Goal: Transaction & Acquisition: Purchase product/service

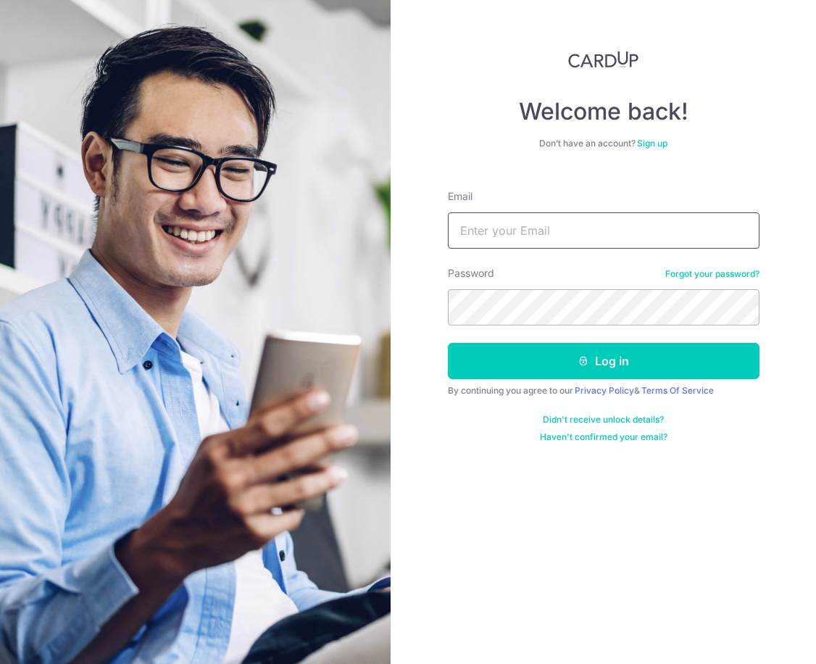
type input "[EMAIL_ADDRESS][DOMAIN_NAME]"
click at [603, 361] on button "Log in" at bounding box center [604, 361] width 312 height 36
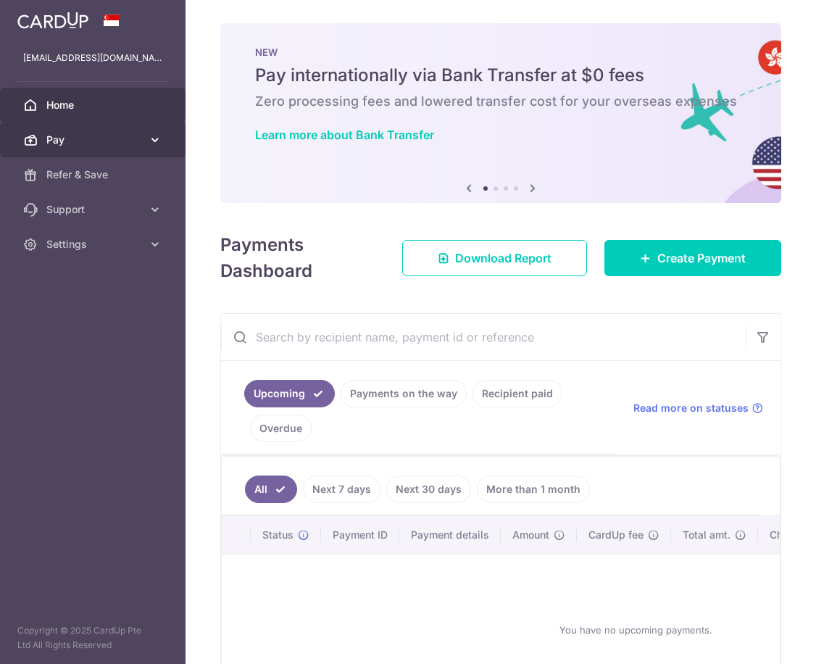
click at [146, 139] on link "Pay" at bounding box center [93, 140] width 186 height 35
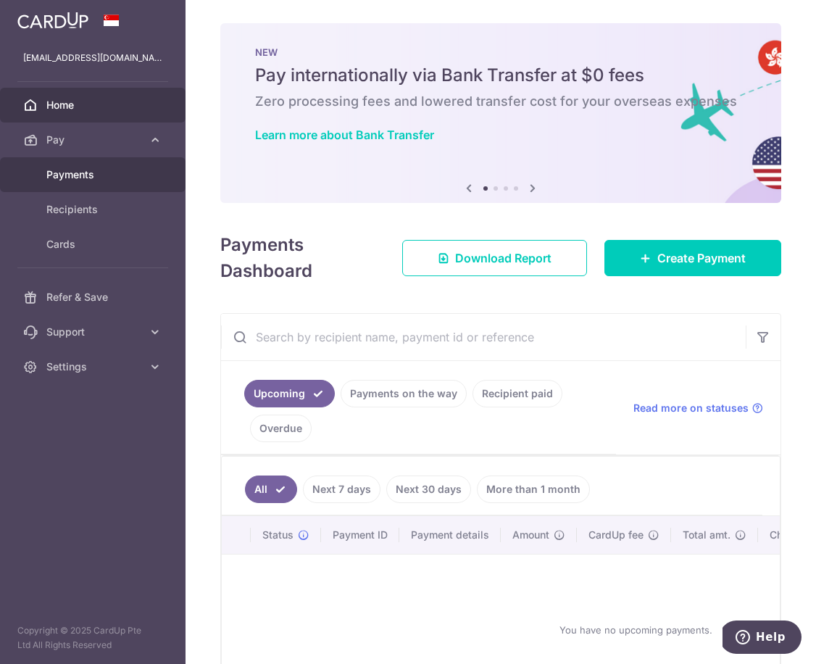
click at [96, 185] on link "Payments" at bounding box center [93, 174] width 186 height 35
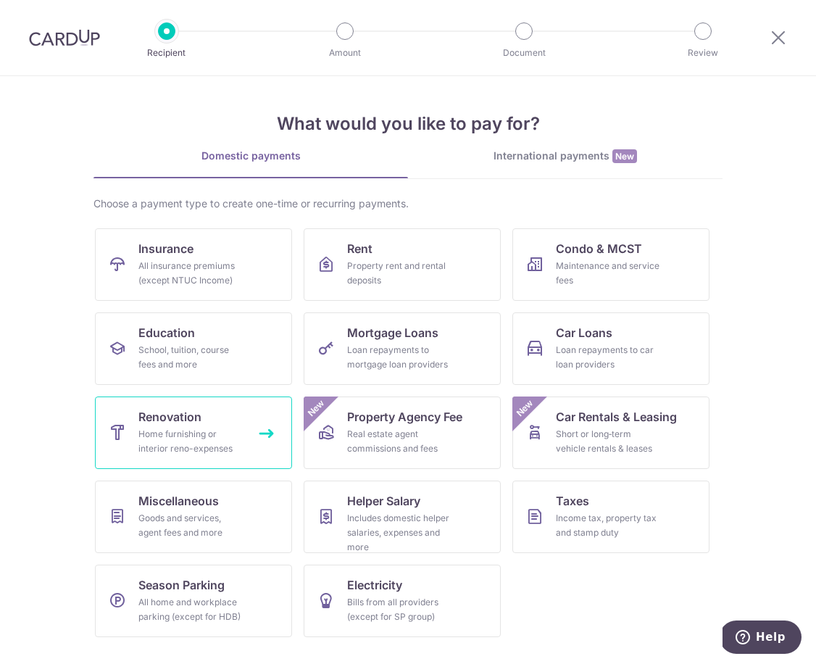
click at [202, 455] on div "Home furnishing or interior reno-expenses" at bounding box center [190, 441] width 104 height 29
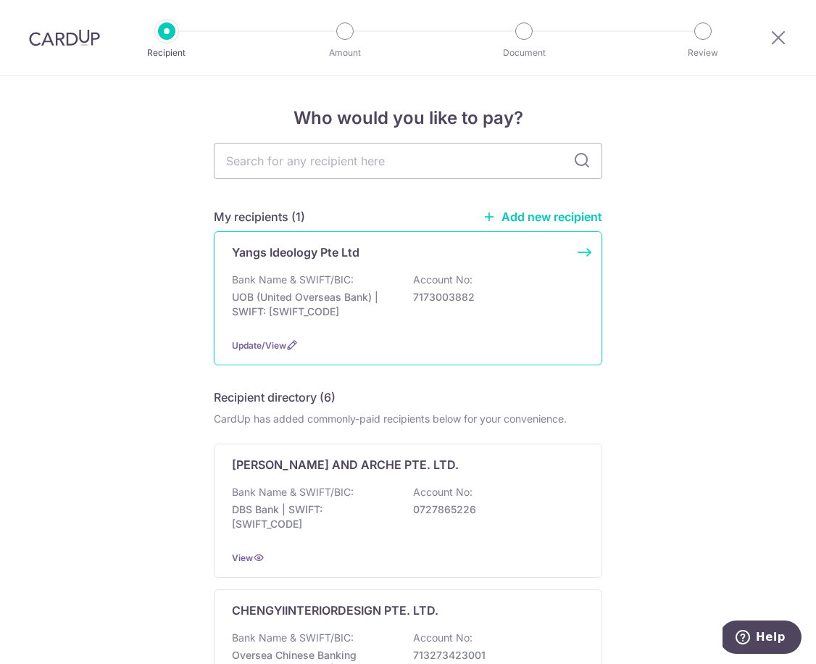
click at [556, 317] on div "Bank Name & SWIFT/BIC: UOB (United Overseas Bank) | SWIFT: UOVBSGSGXXX Account …" at bounding box center [408, 300] width 352 height 54
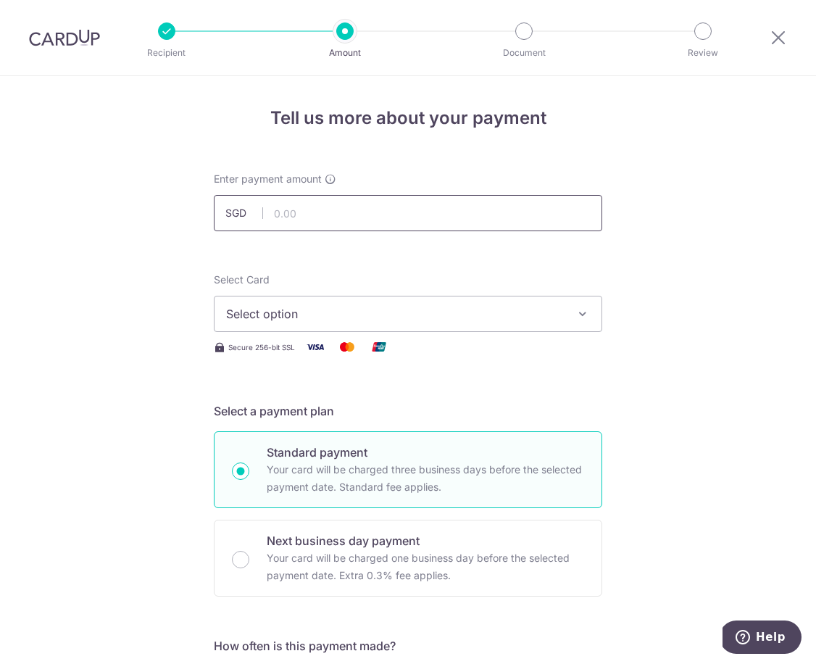
click at [462, 219] on input "text" at bounding box center [408, 213] width 389 height 36
type input "10,000.00"
click at [534, 315] on span "Select option" at bounding box center [395, 313] width 338 height 17
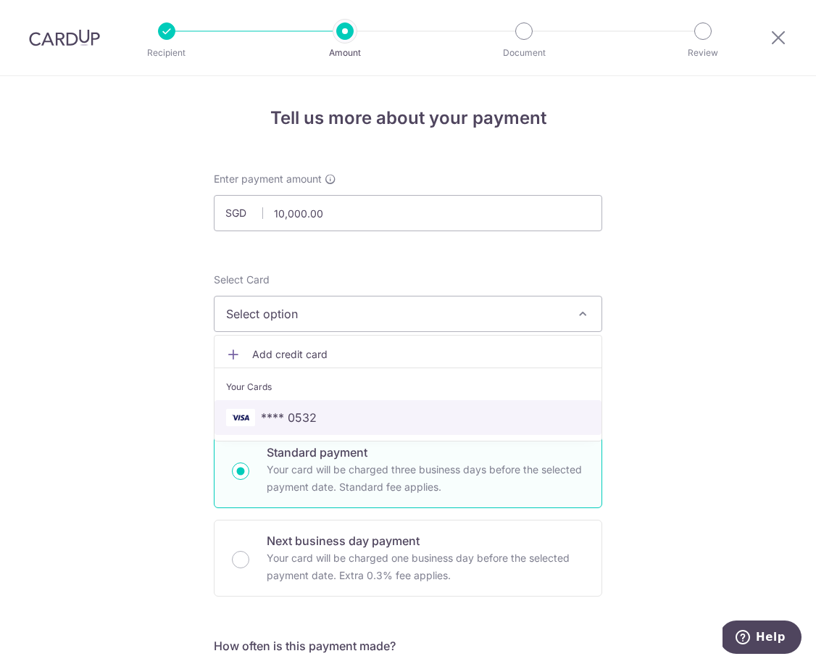
click at [469, 411] on span "**** 0532" at bounding box center [408, 417] width 364 height 17
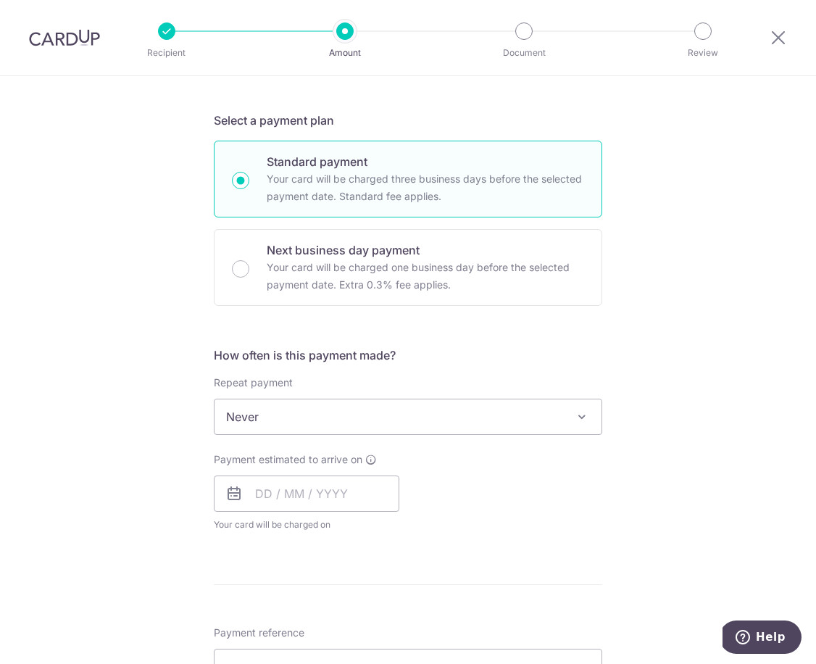
scroll to position [291, 0]
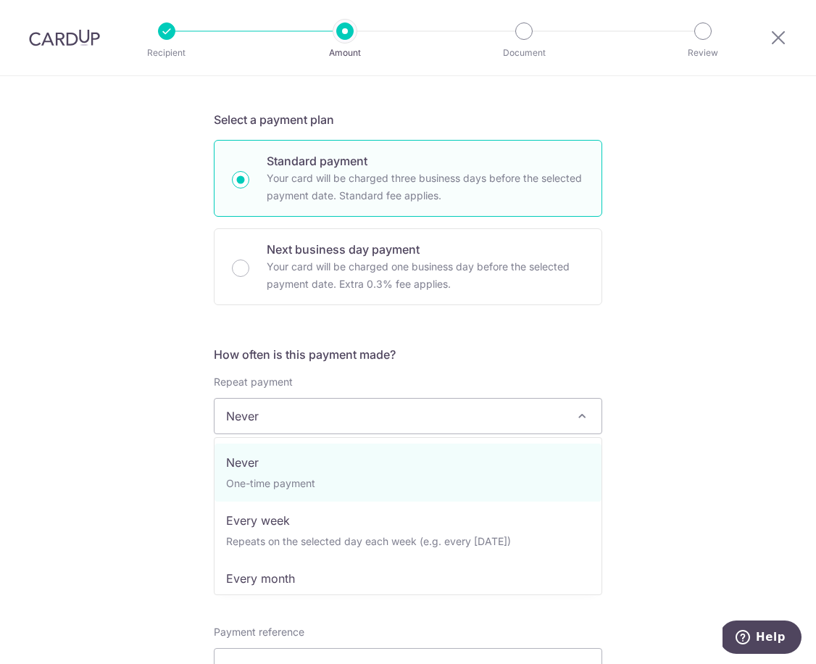
click at [560, 420] on span "Never" at bounding box center [408, 416] width 387 height 35
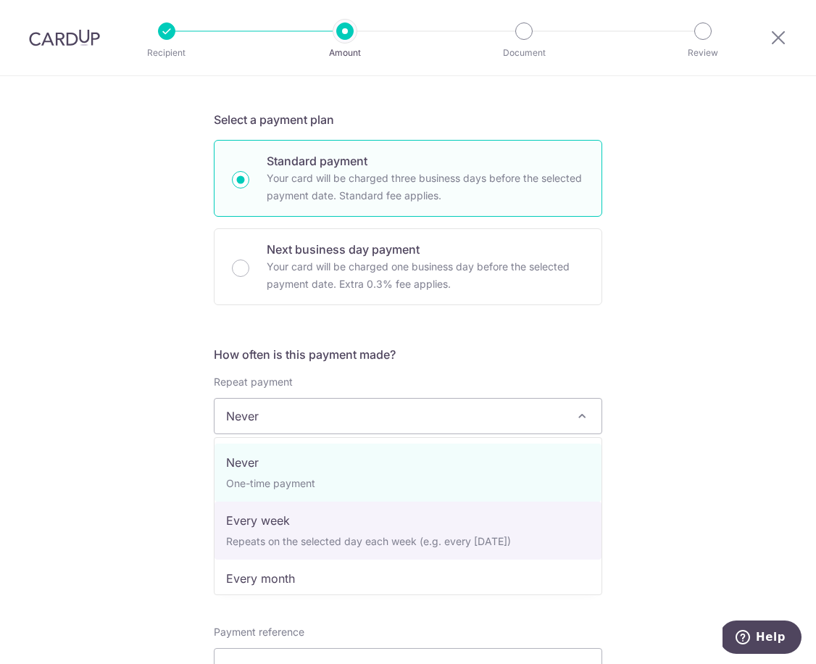
select select "2"
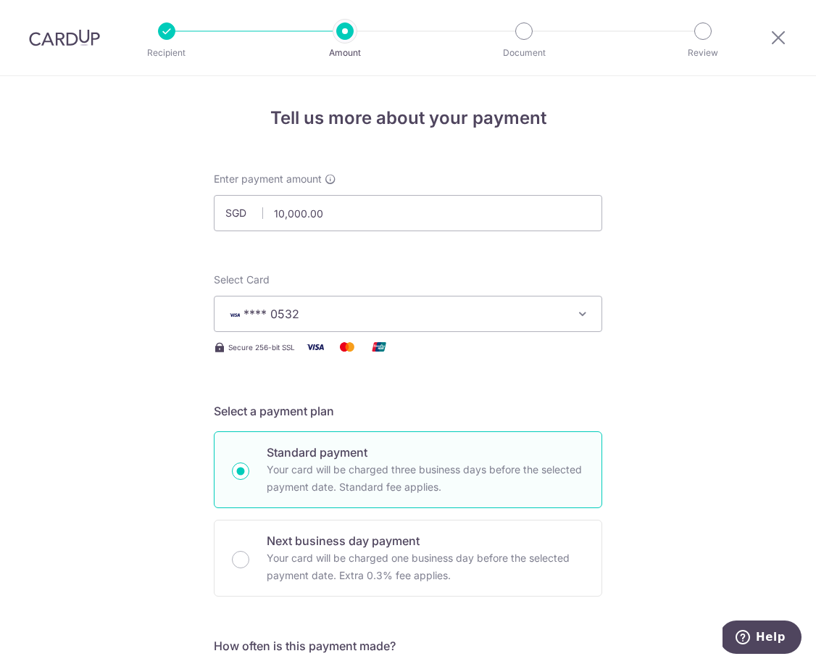
scroll to position [0, 0]
click at [350, 208] on input "10,000.00" at bounding box center [408, 213] width 389 height 36
type input "1"
click at [350, 211] on input "9,896.13" at bounding box center [408, 213] width 389 height 36
type input "9,896.00"
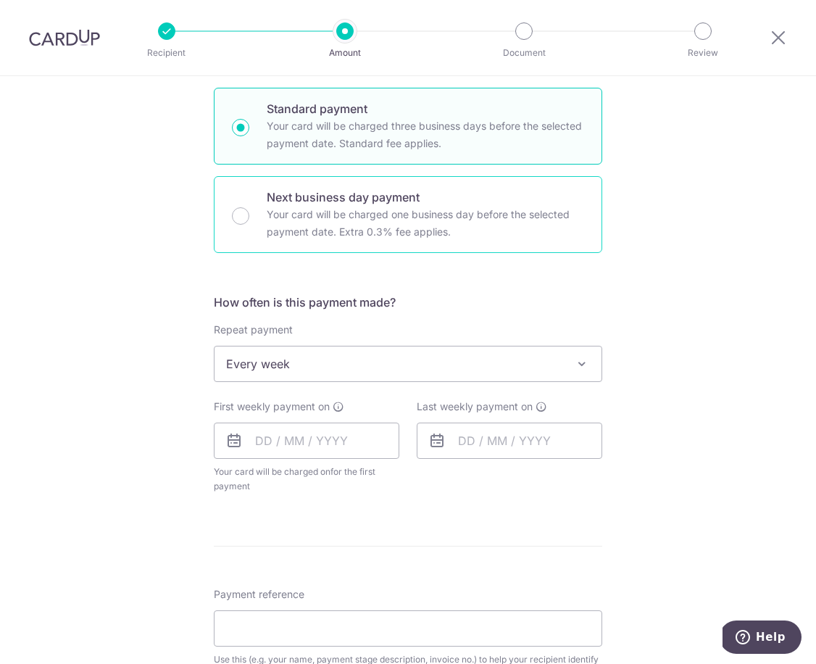
scroll to position [349, 0]
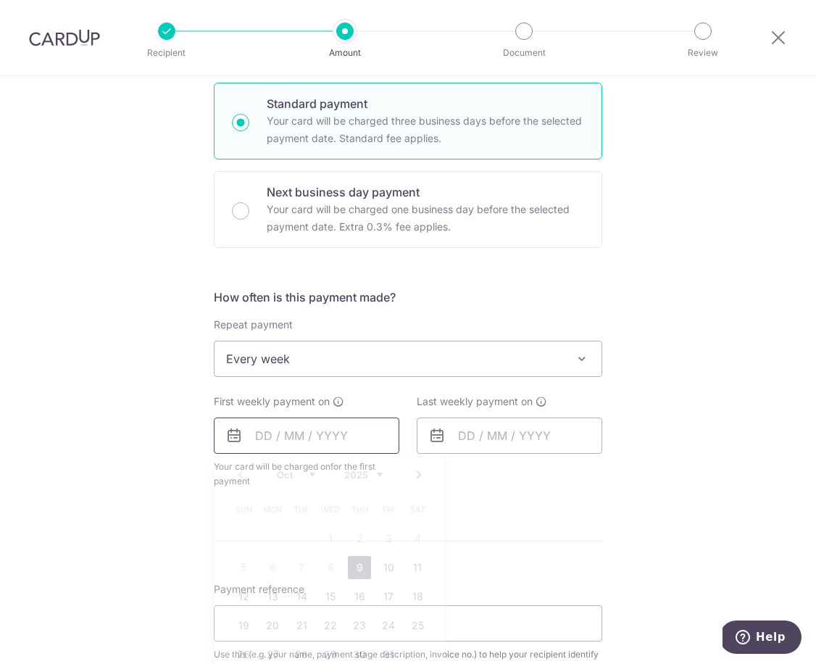
click at [319, 439] on input "text" at bounding box center [307, 436] width 186 height 36
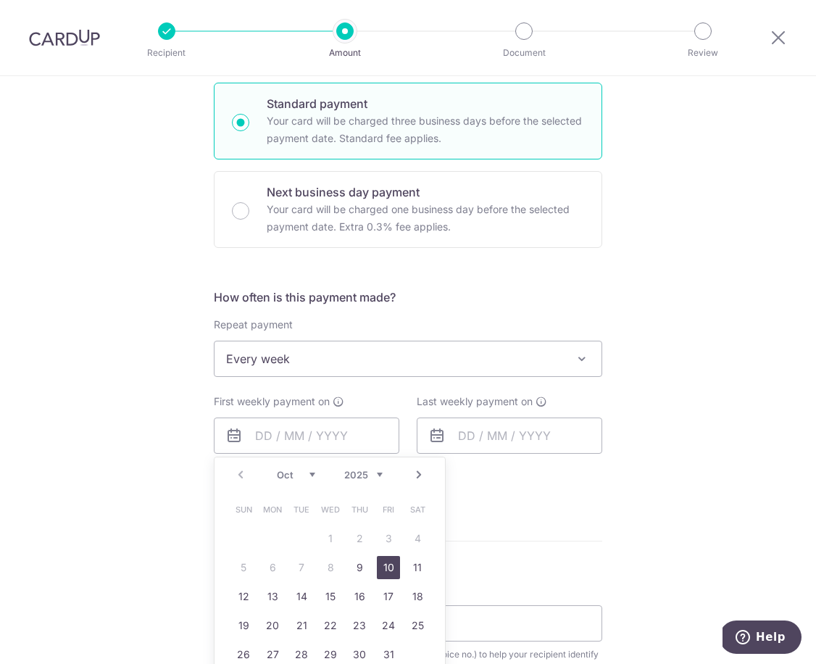
click at [391, 574] on link "10" at bounding box center [388, 567] width 23 height 23
type input "[DATE]"
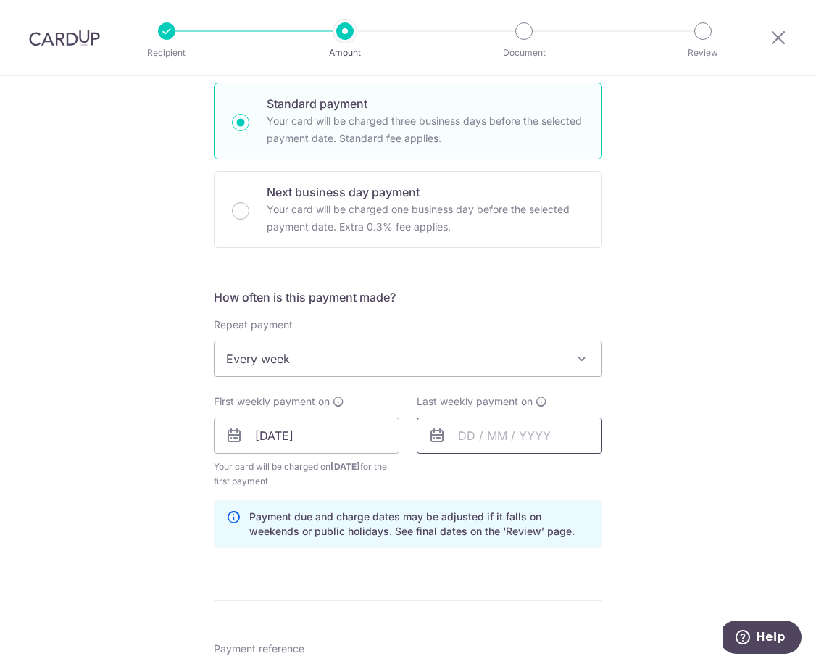
click at [489, 434] on input "text" at bounding box center [510, 436] width 186 height 36
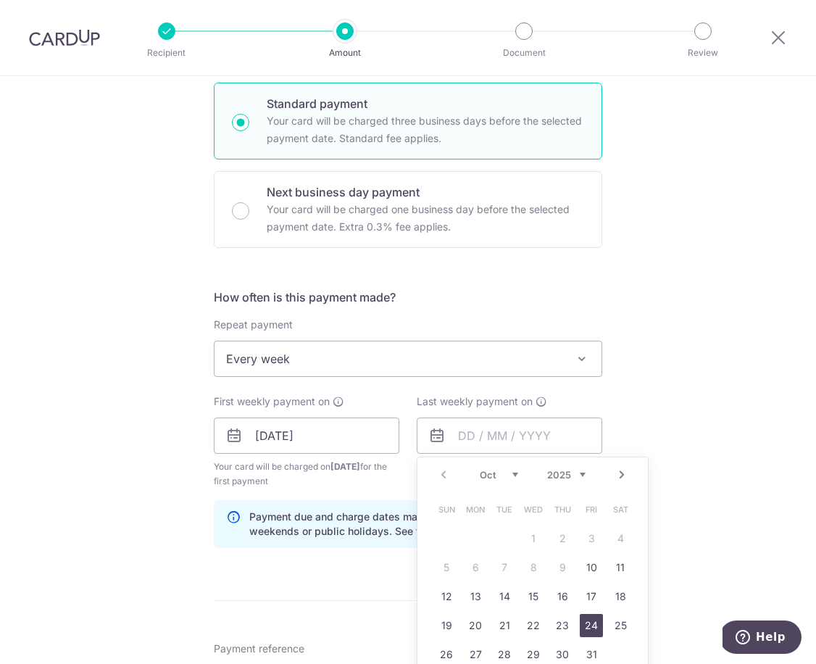
click at [597, 628] on link "24" at bounding box center [591, 625] width 23 height 23
type input "[DATE]"
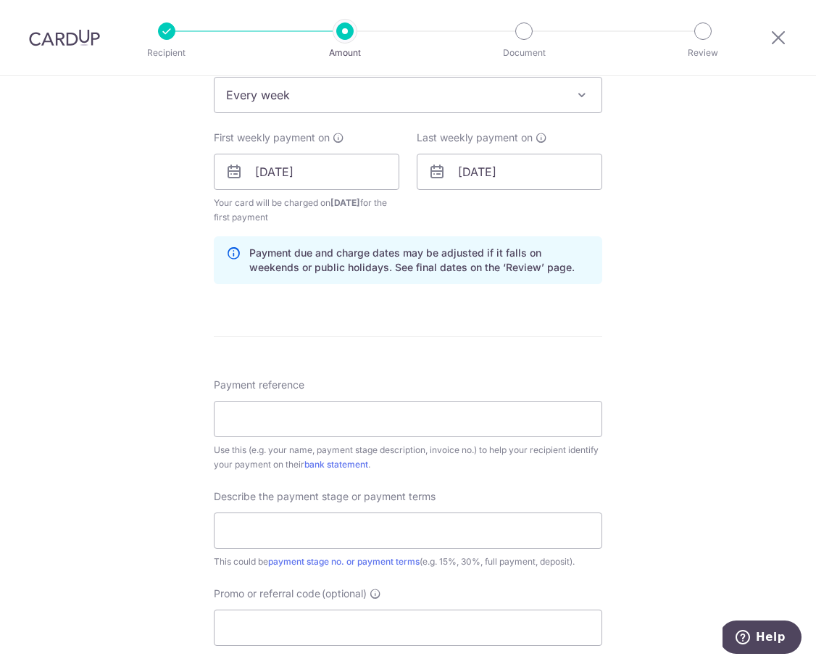
scroll to position [616, 0]
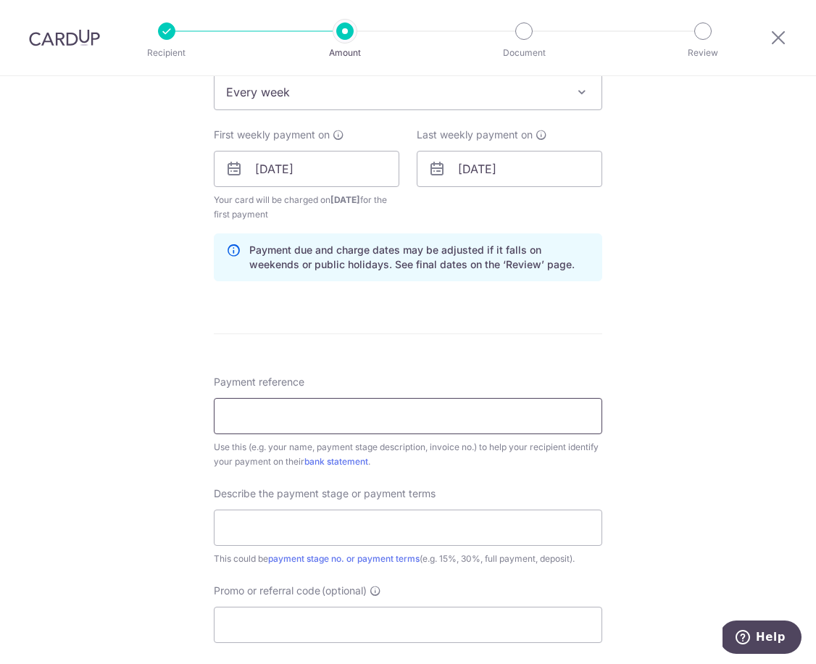
click at [546, 401] on input "Payment reference" at bounding box center [408, 416] width 389 height 36
click at [429, 412] on input "165 Hougang Ave 1" at bounding box center [408, 416] width 389 height 36
type input "[STREET_ADDRESS] [PERSON_NAME] and [PERSON_NAME]"
click at [384, 521] on input "text" at bounding box center [408, 528] width 389 height 36
type input "15% and 40% payment"
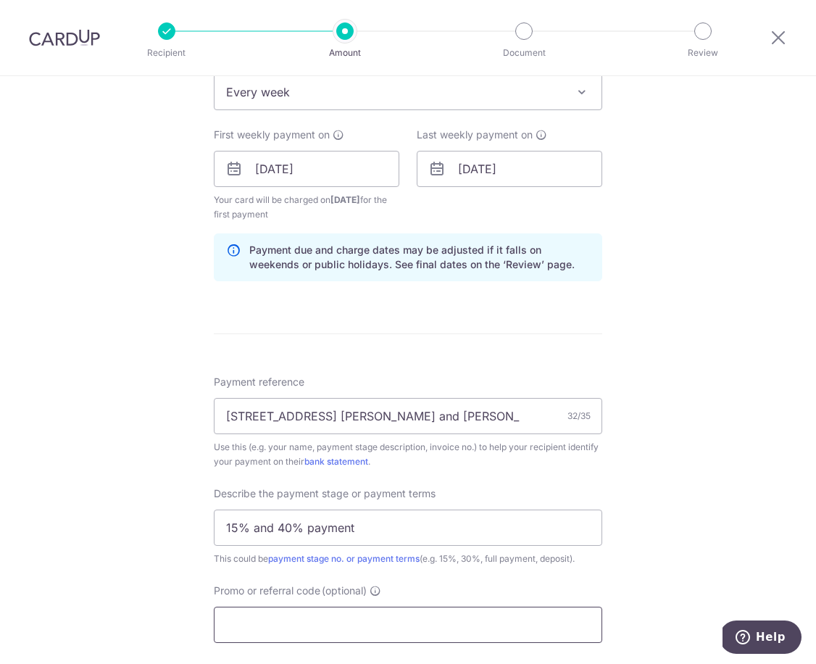
click at [339, 630] on input "Promo or referral code (optional)" at bounding box center [408, 625] width 389 height 36
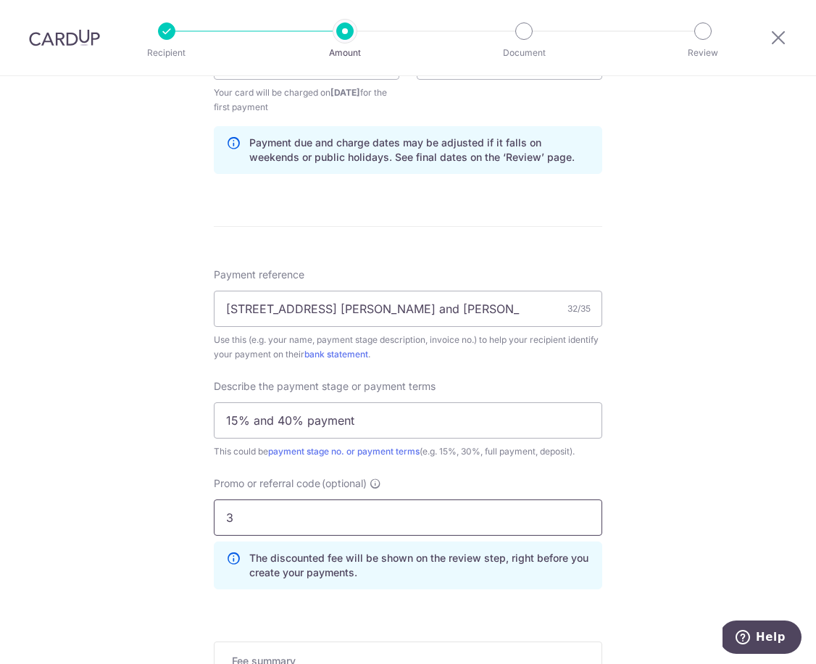
scroll to position [726, 0]
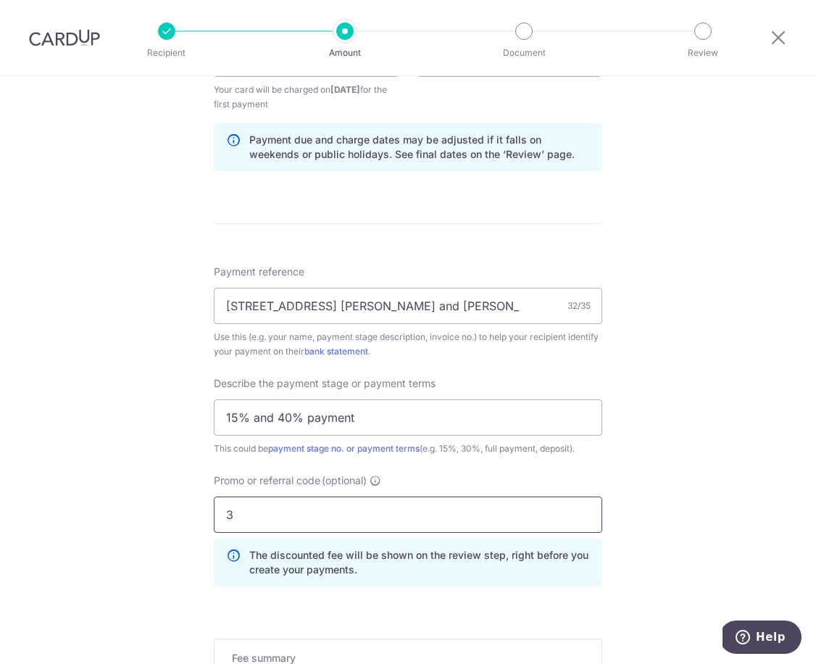
type input "3HOME25R"
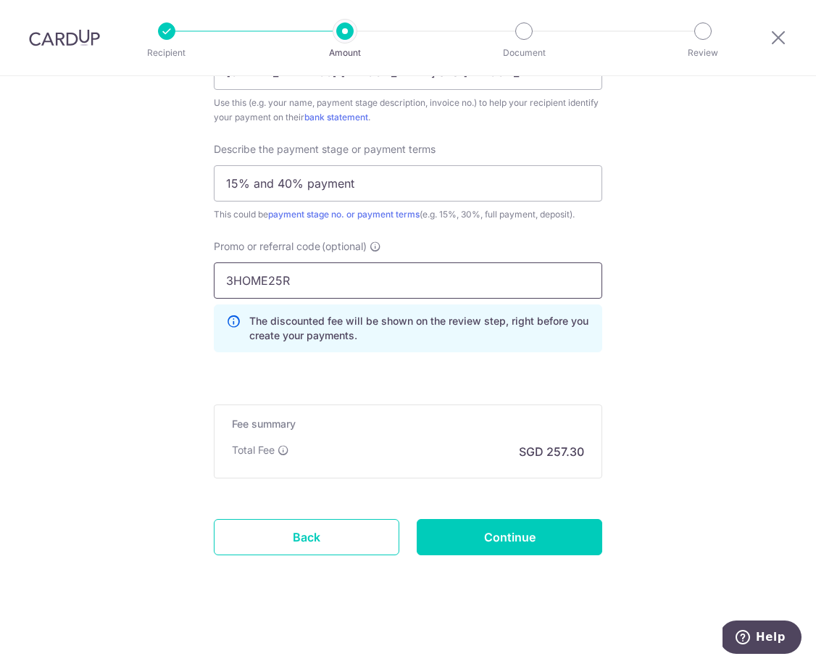
scroll to position [960, 0]
click at [540, 543] on input "Continue" at bounding box center [510, 537] width 186 height 36
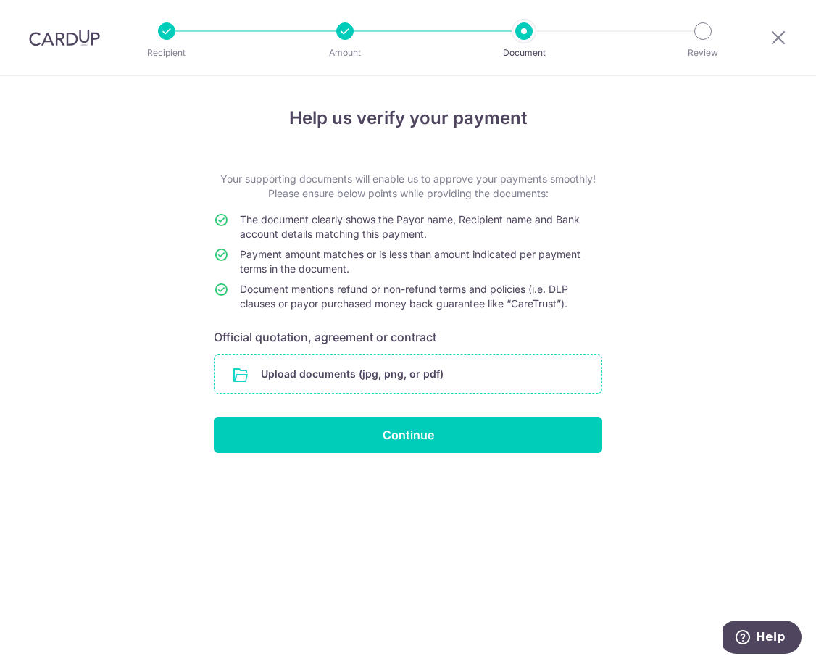
click at [296, 371] on input "file" at bounding box center [408, 374] width 387 height 38
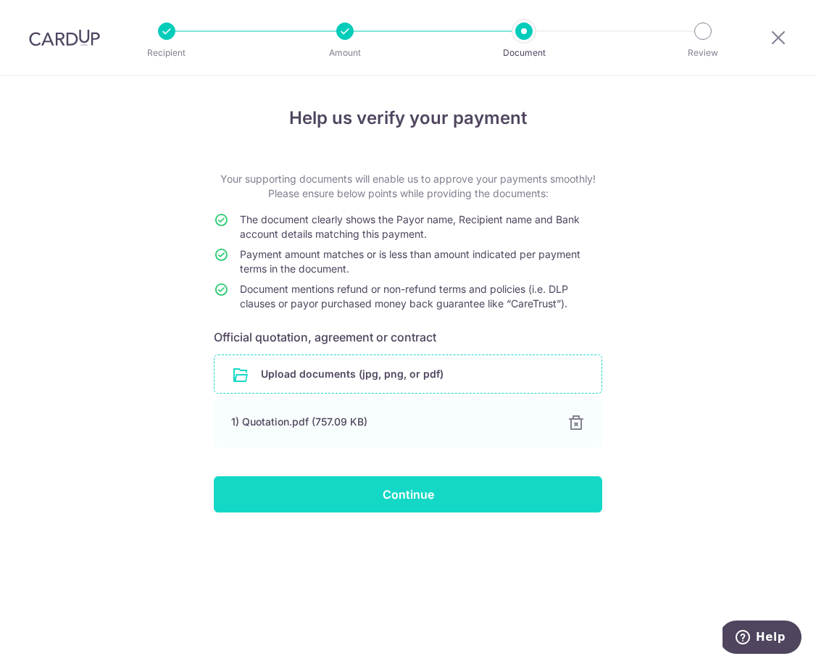
click at [537, 496] on input "Continue" at bounding box center [408, 494] width 389 height 36
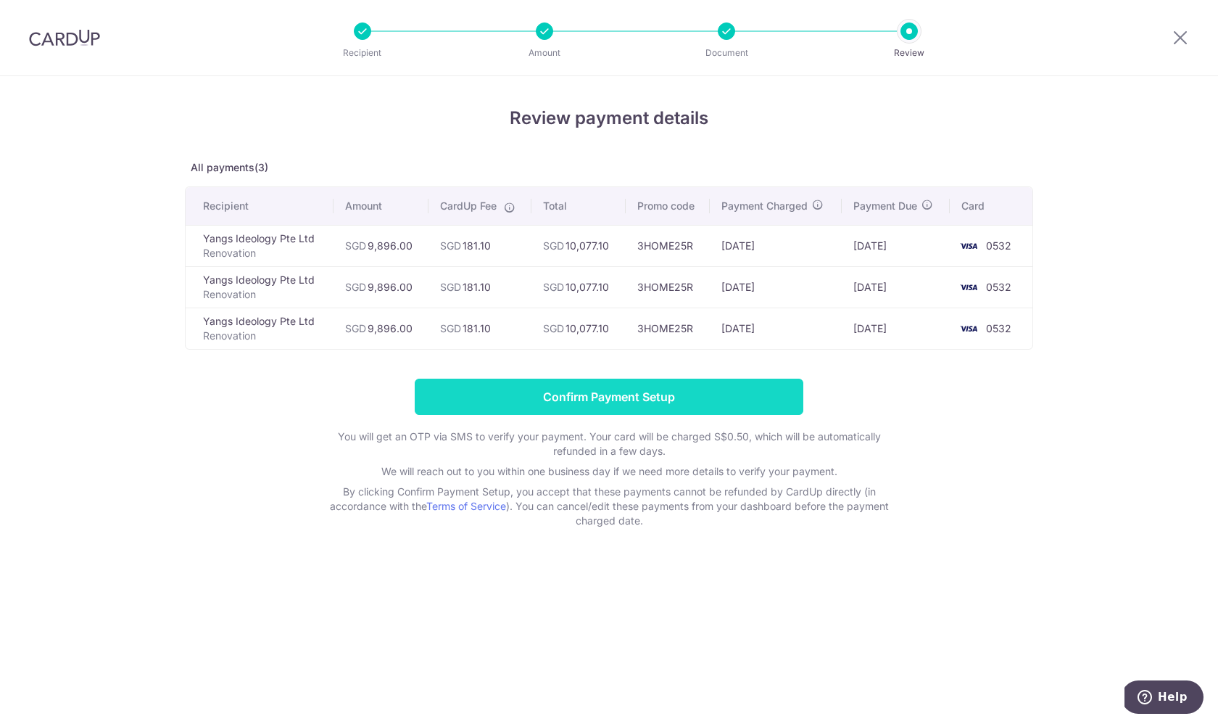
click at [724, 397] on input "Confirm Payment Setup" at bounding box center [609, 396] width 389 height 36
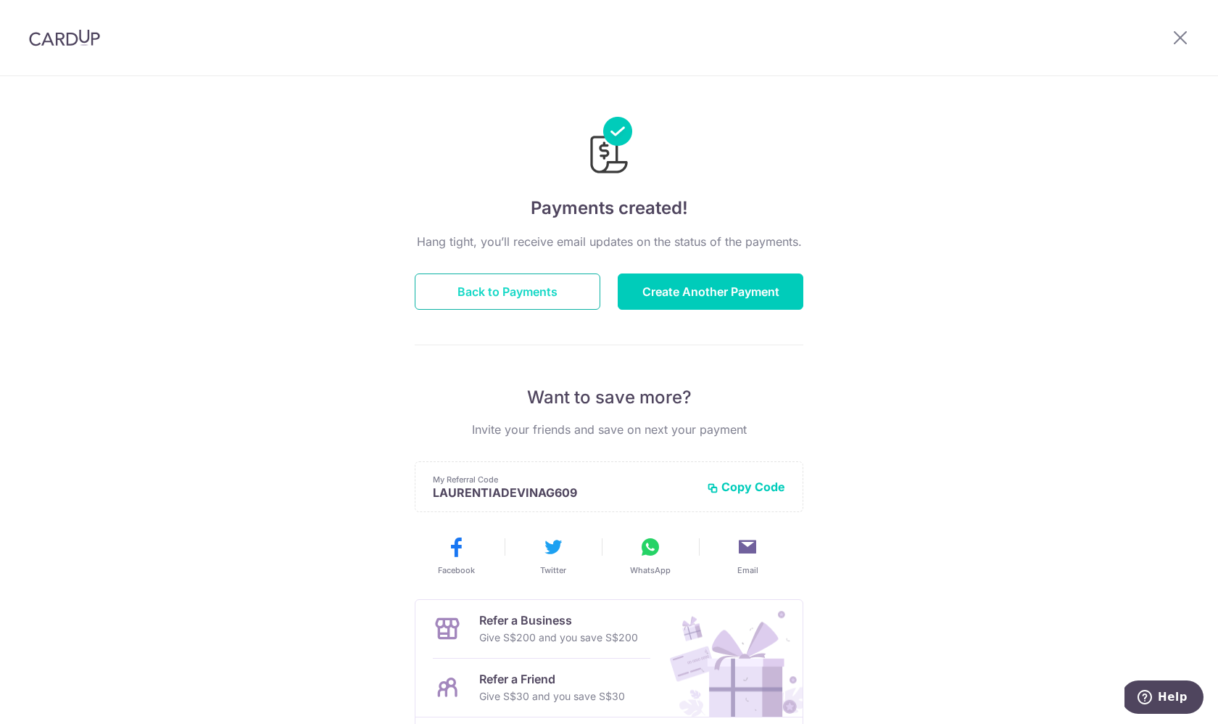
click at [536, 297] on button "Back to Payments" at bounding box center [508, 291] width 186 height 36
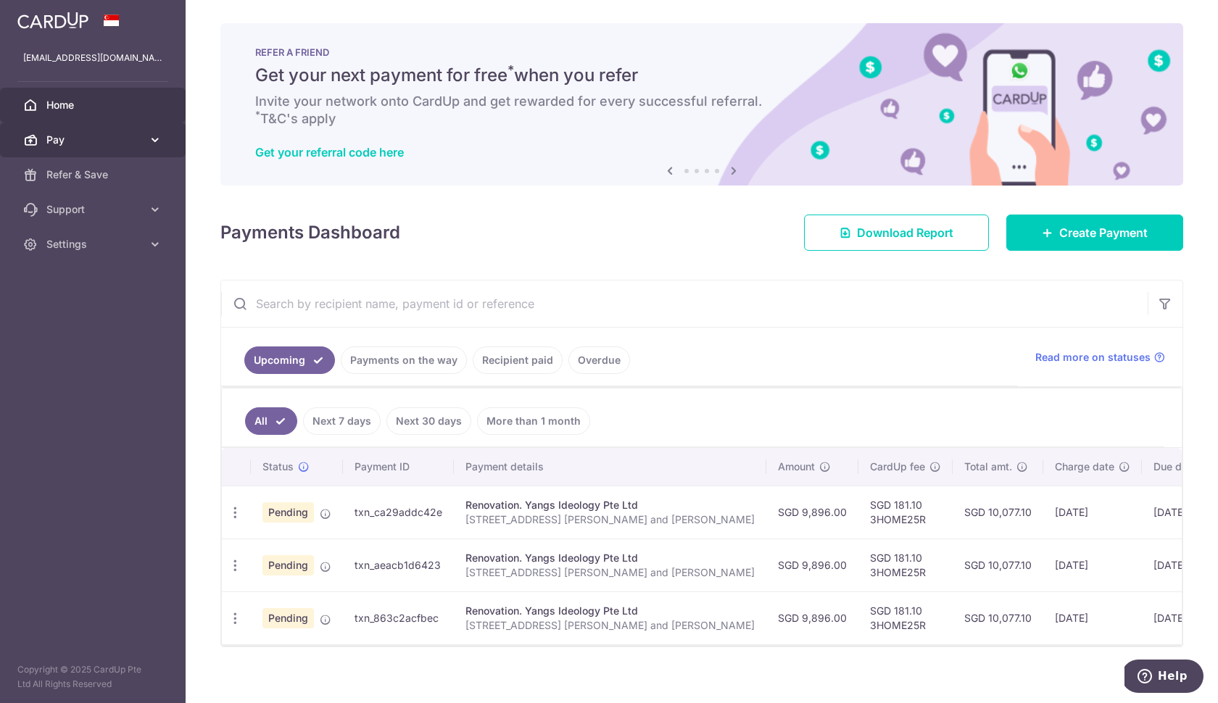
click at [145, 131] on link "Pay" at bounding box center [93, 140] width 186 height 35
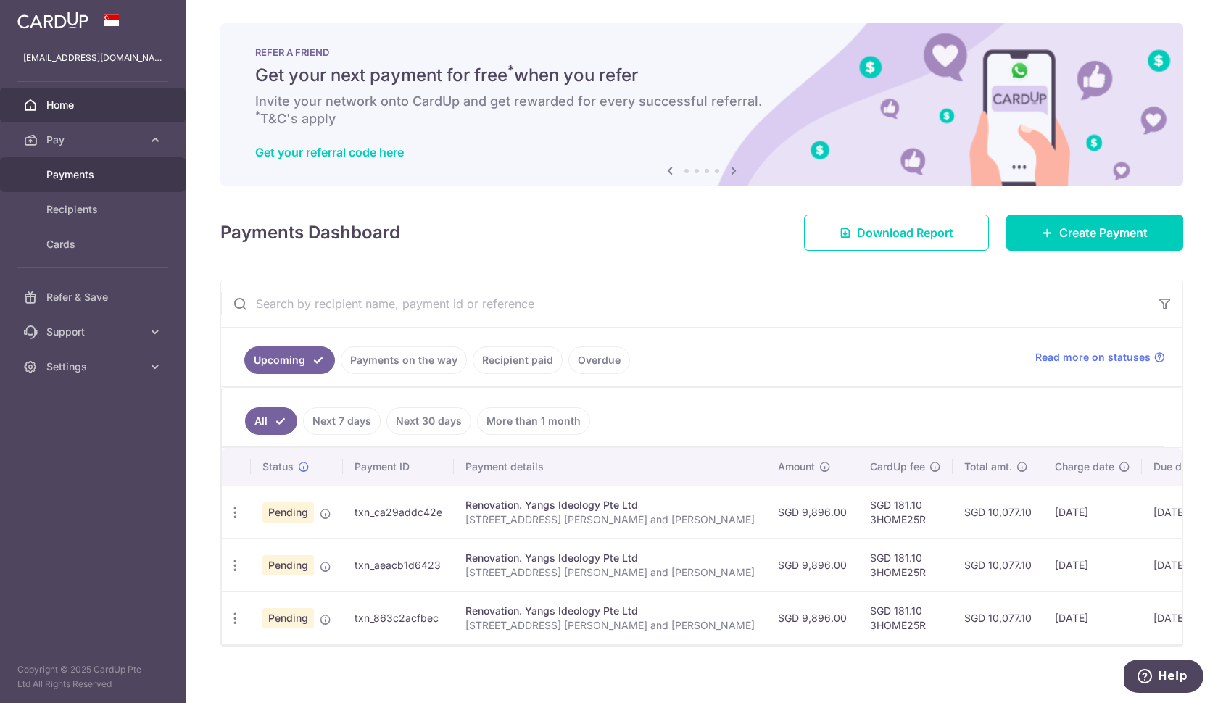
click at [116, 179] on span "Payments" at bounding box center [94, 174] width 96 height 15
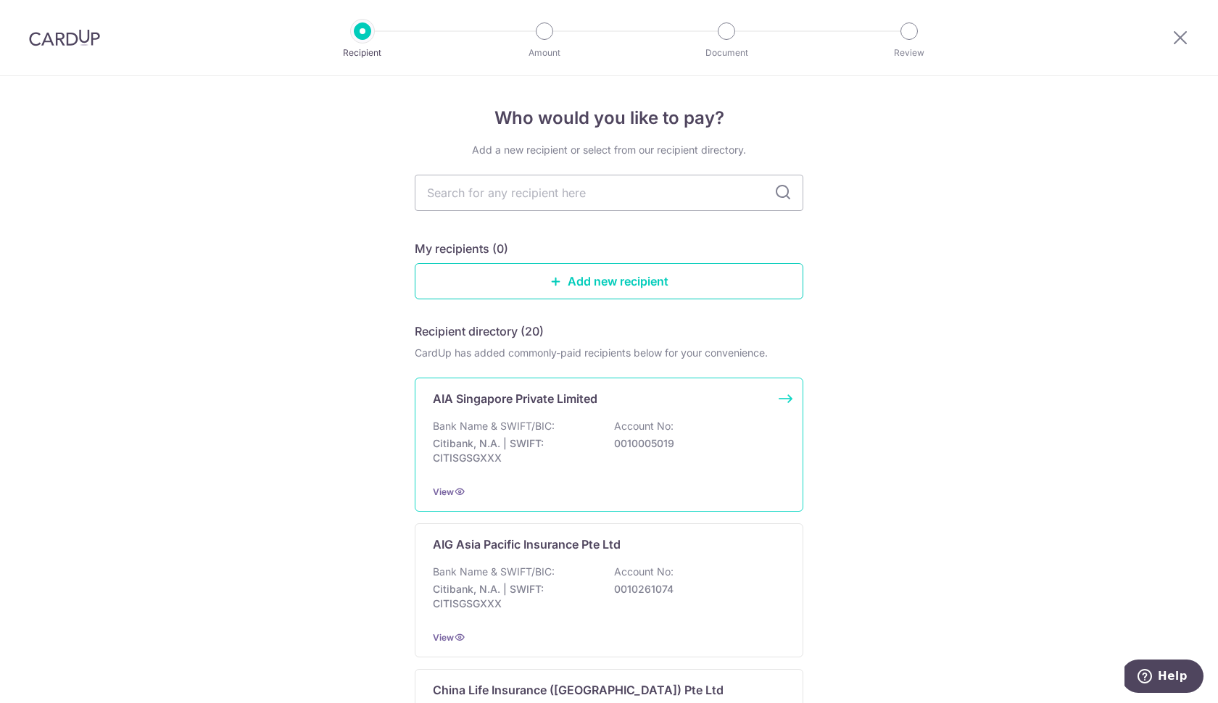
click at [598, 437] on div "Bank Name & SWIFT/BIC: Citibank, N.A. | SWIFT: CITISGSGXXX Account No: 00100050…" at bounding box center [609, 446] width 352 height 54
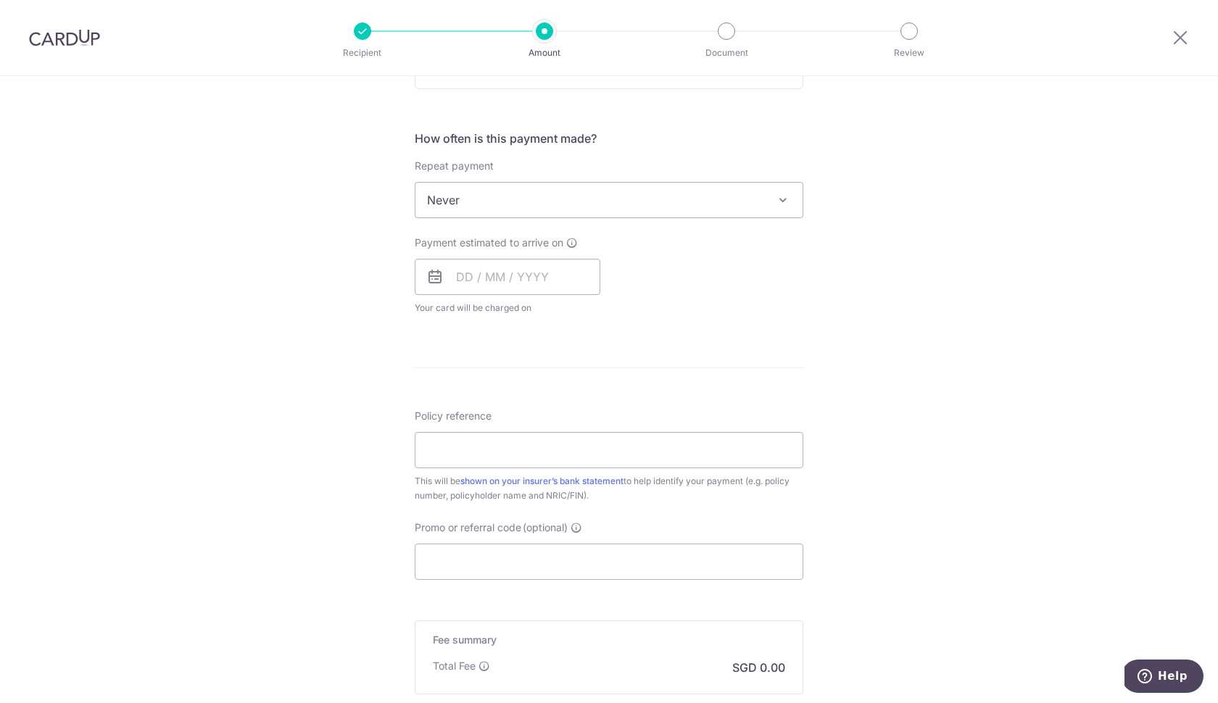
scroll to position [484, 0]
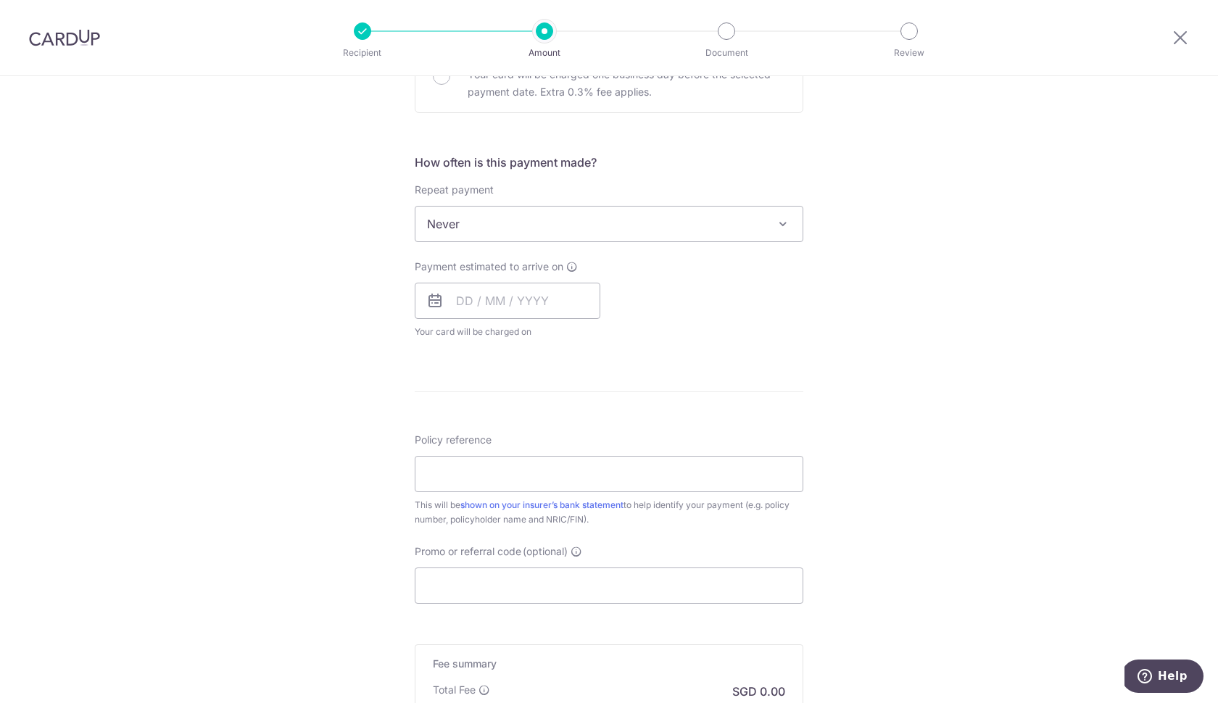
click at [437, 307] on icon at bounding box center [434, 300] width 17 height 17
click at [480, 303] on input "text" at bounding box center [508, 301] width 186 height 36
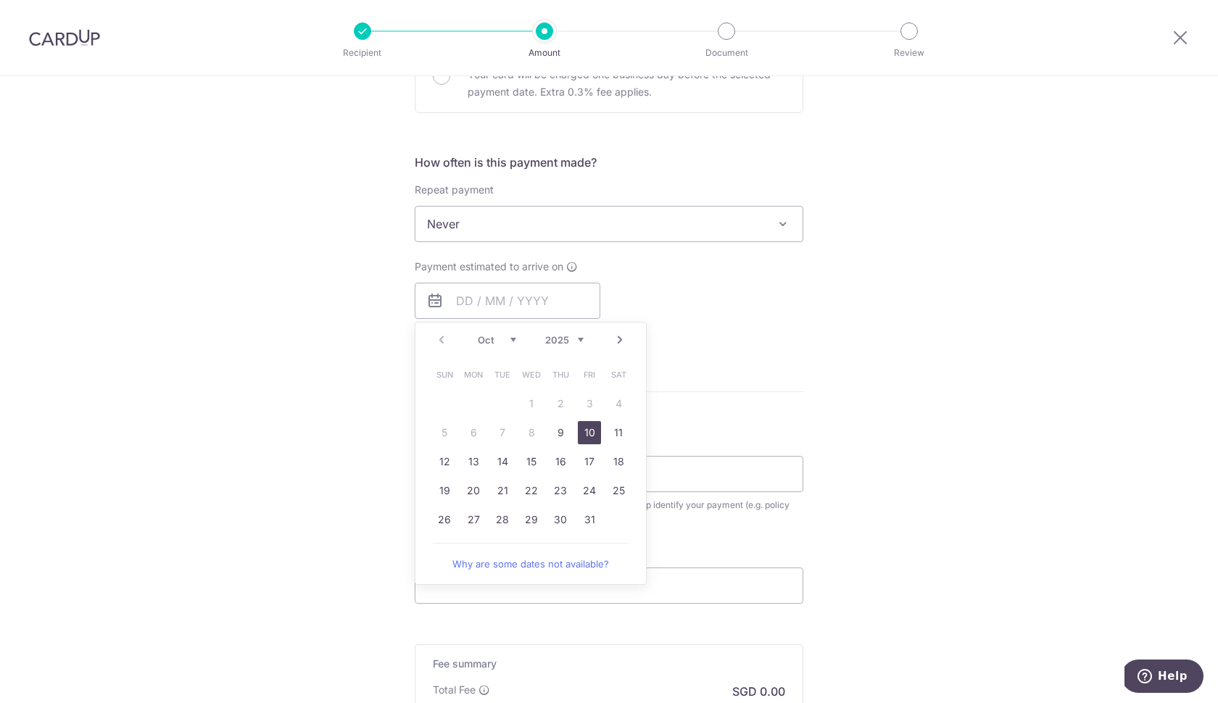
click at [588, 439] on link "10" at bounding box center [589, 432] width 23 height 23
type input "[DATE]"
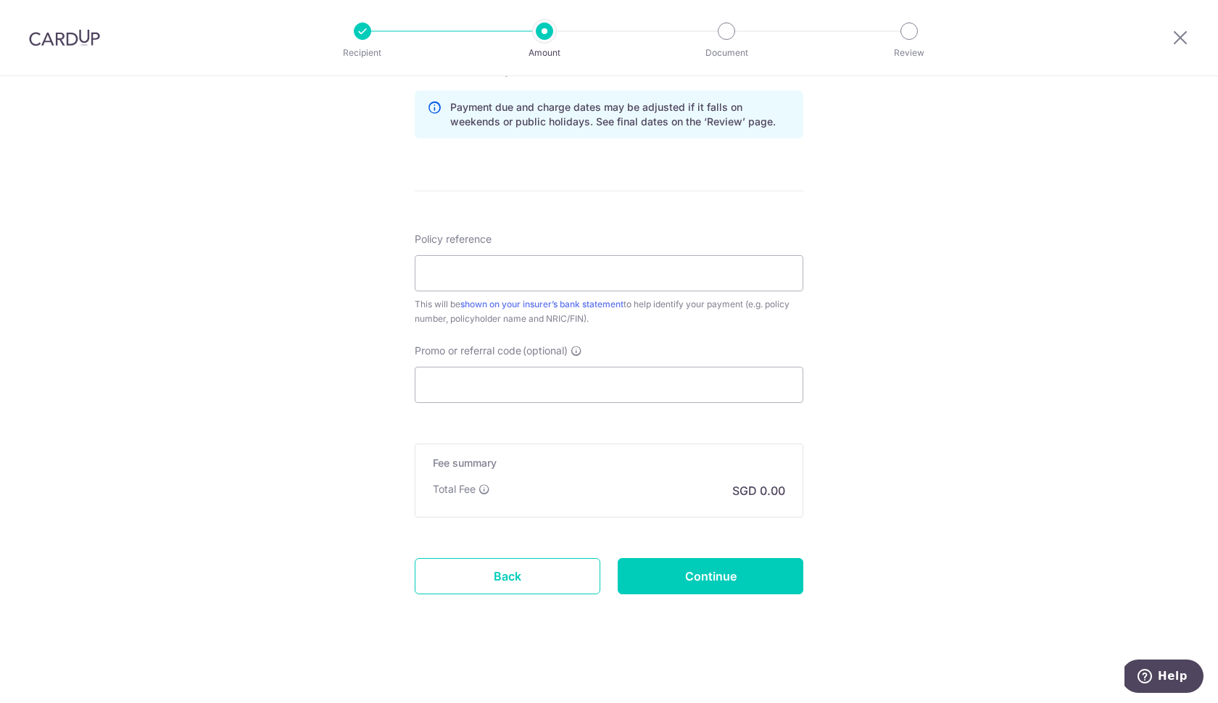
scroll to position [744, 0]
click at [669, 386] on input "Promo or referral code (optional)" at bounding box center [609, 385] width 389 height 36
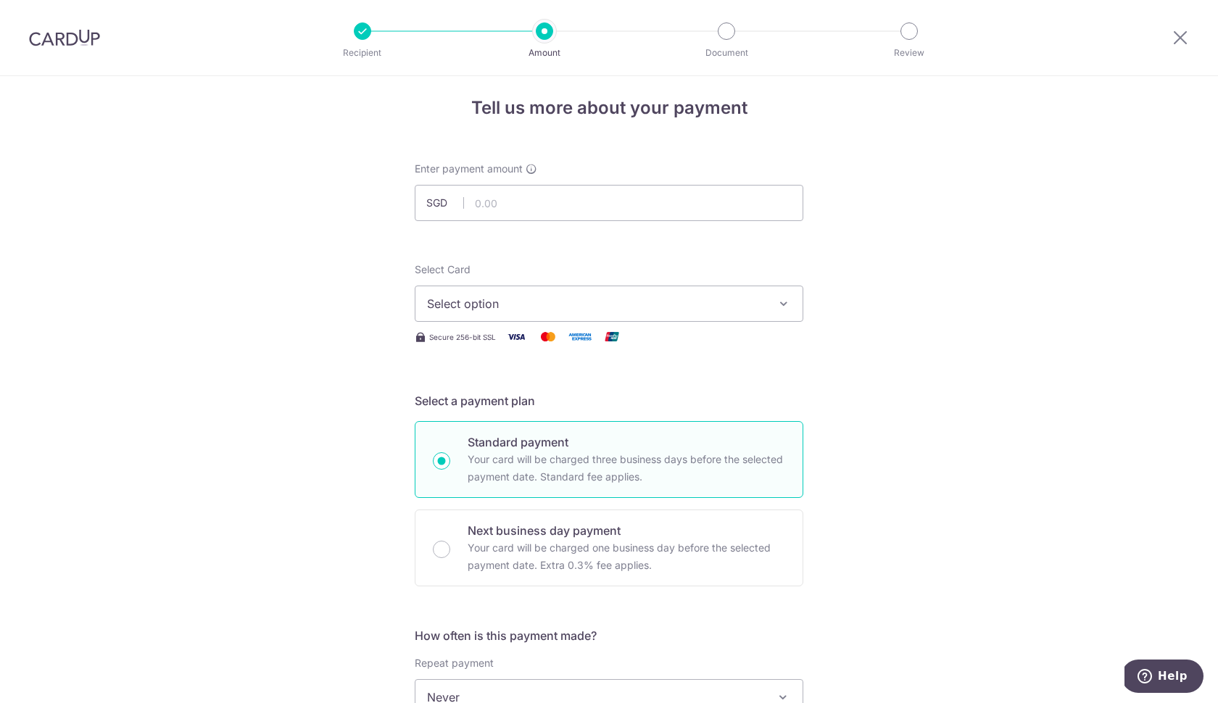
scroll to position [8, 0]
type input "OCBC90NV"
click at [655, 212] on input "text" at bounding box center [609, 205] width 389 height 36
click at [637, 321] on button "Select option" at bounding box center [609, 306] width 389 height 36
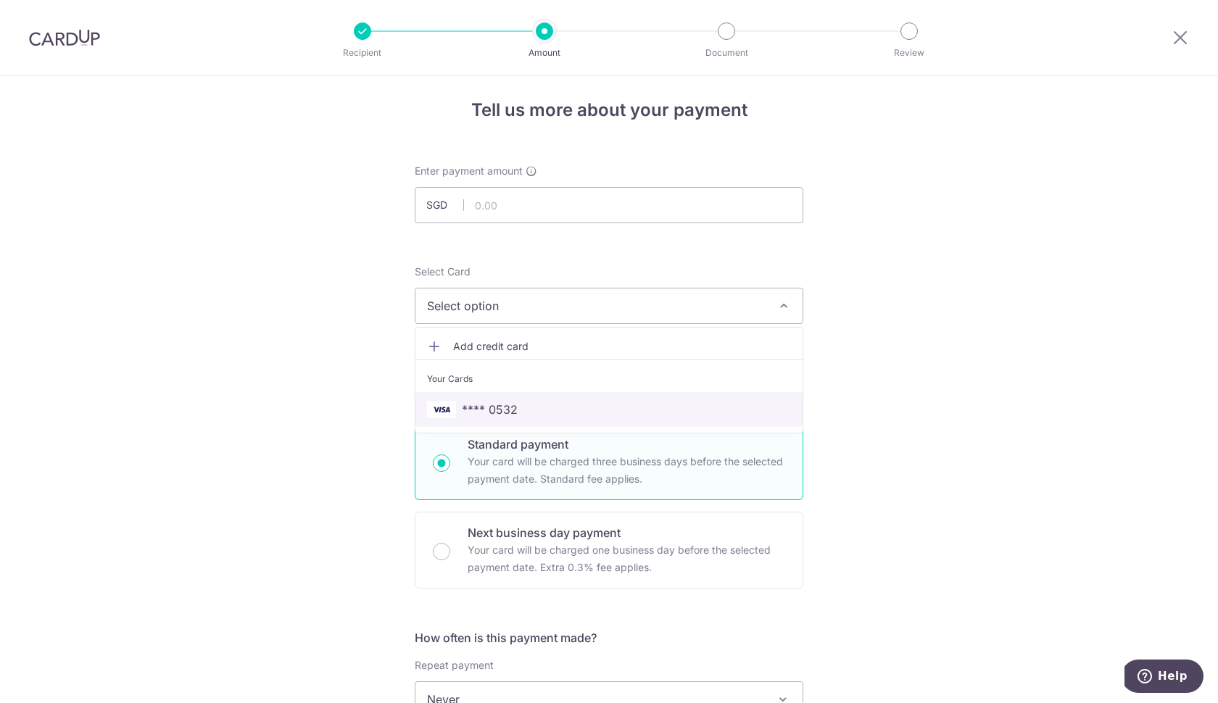
click at [630, 410] on span "**** 0532" at bounding box center [609, 409] width 364 height 17
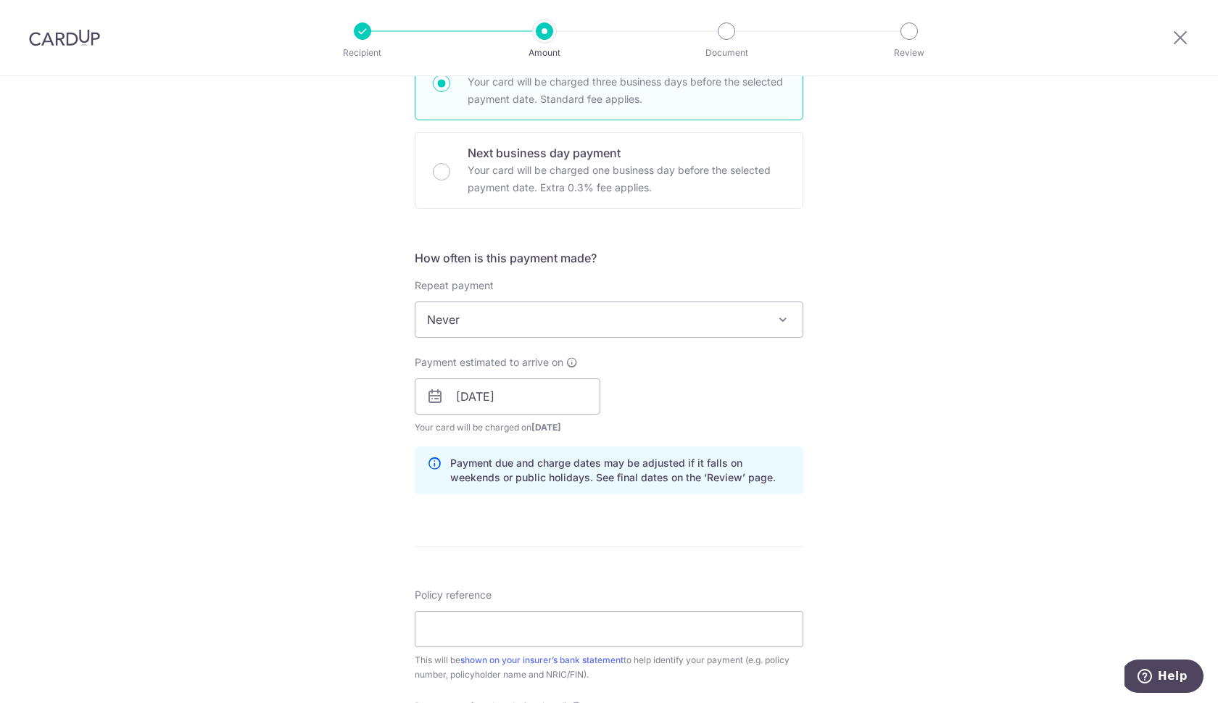
scroll to position [415, 0]
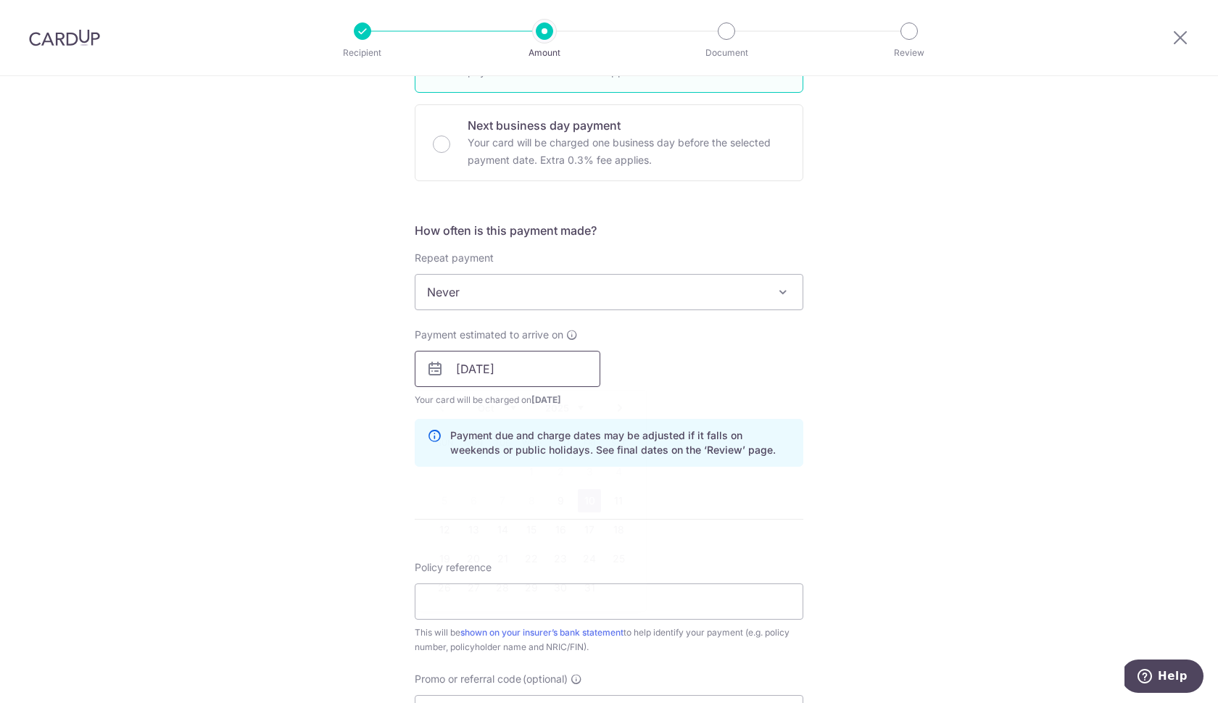
click at [537, 371] on input "[DATE]" at bounding box center [508, 369] width 186 height 36
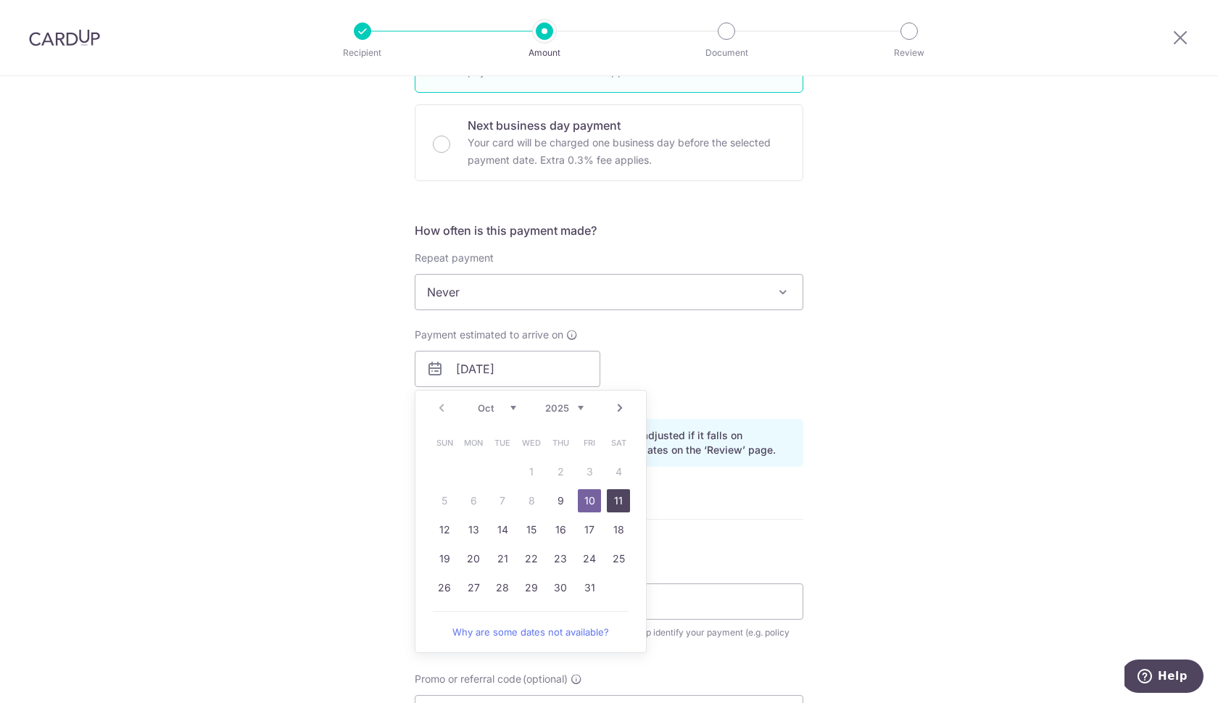
click at [620, 497] on link "11" at bounding box center [618, 500] width 23 height 23
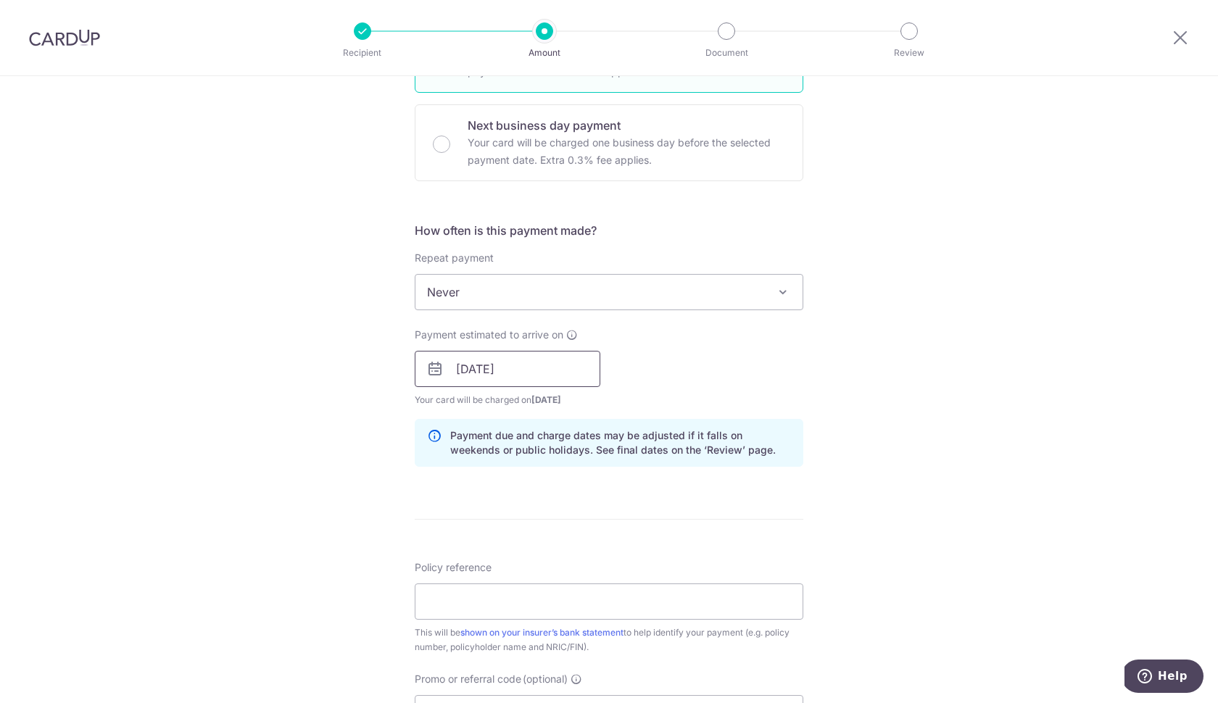
click at [571, 375] on input "11/10/2025" at bounding box center [508, 369] width 186 height 36
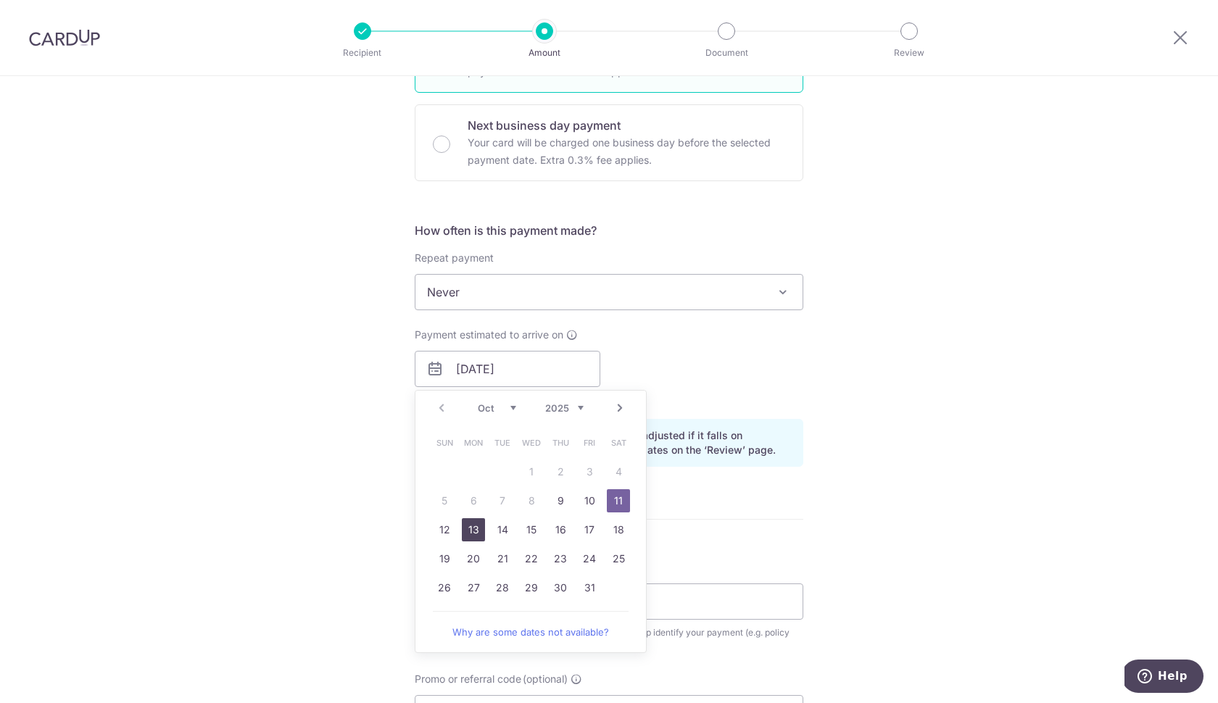
click at [471, 531] on link "13" at bounding box center [473, 529] width 23 height 23
type input "[DATE]"
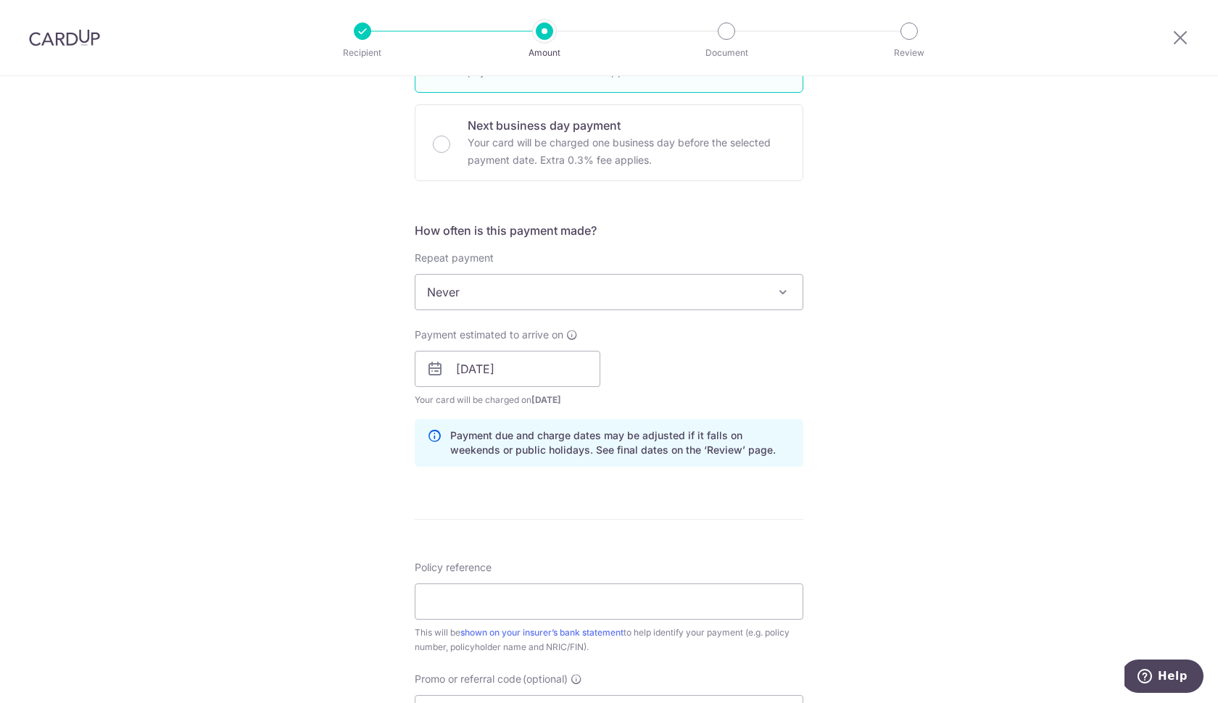
click at [926, 415] on div "Tell us more about your payment Enter payment amount SGD Select Card **** 0532 …" at bounding box center [609, 379] width 1218 height 1436
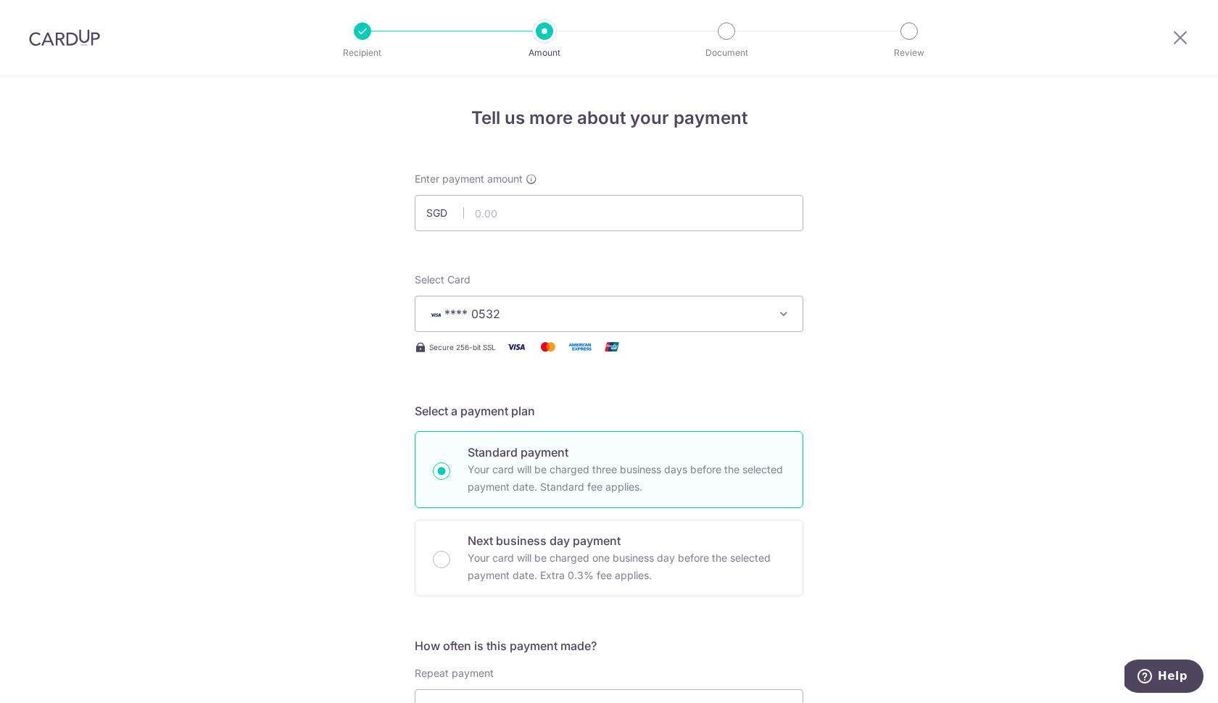
scroll to position [0, 0]
click at [626, 210] on input "text" at bounding box center [609, 213] width 389 height 36
type input "1,139.60"
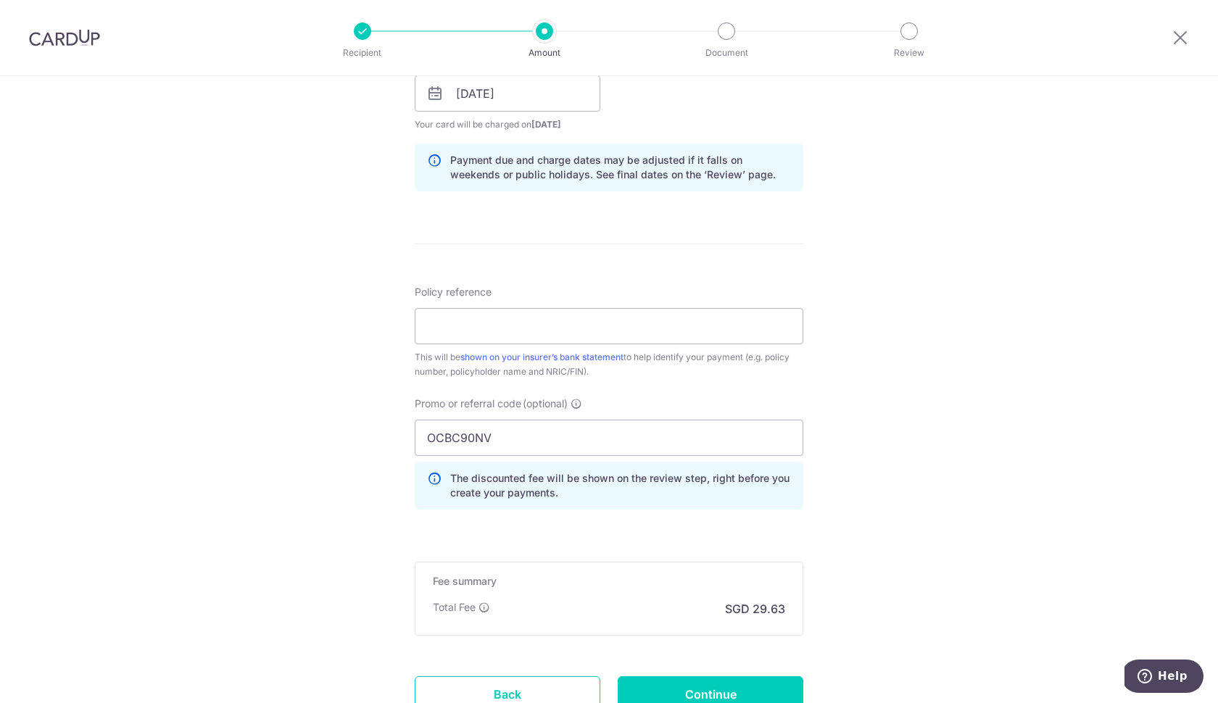
scroll to position [694, 0]
click at [570, 318] on input "Policy reference" at bounding box center [609, 323] width 389 height 36
type input "H243593002 E243593002"
click at [723, 688] on input "Continue" at bounding box center [711, 692] width 186 height 36
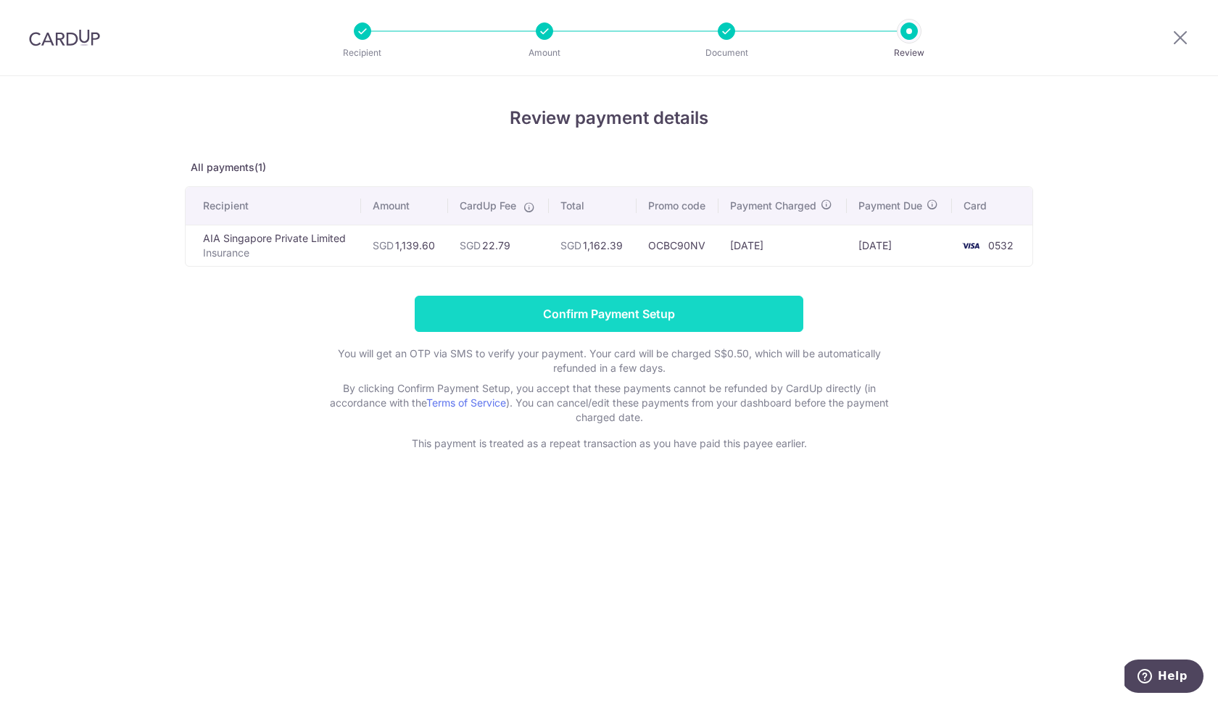
click at [650, 309] on input "Confirm Payment Setup" at bounding box center [609, 314] width 389 height 36
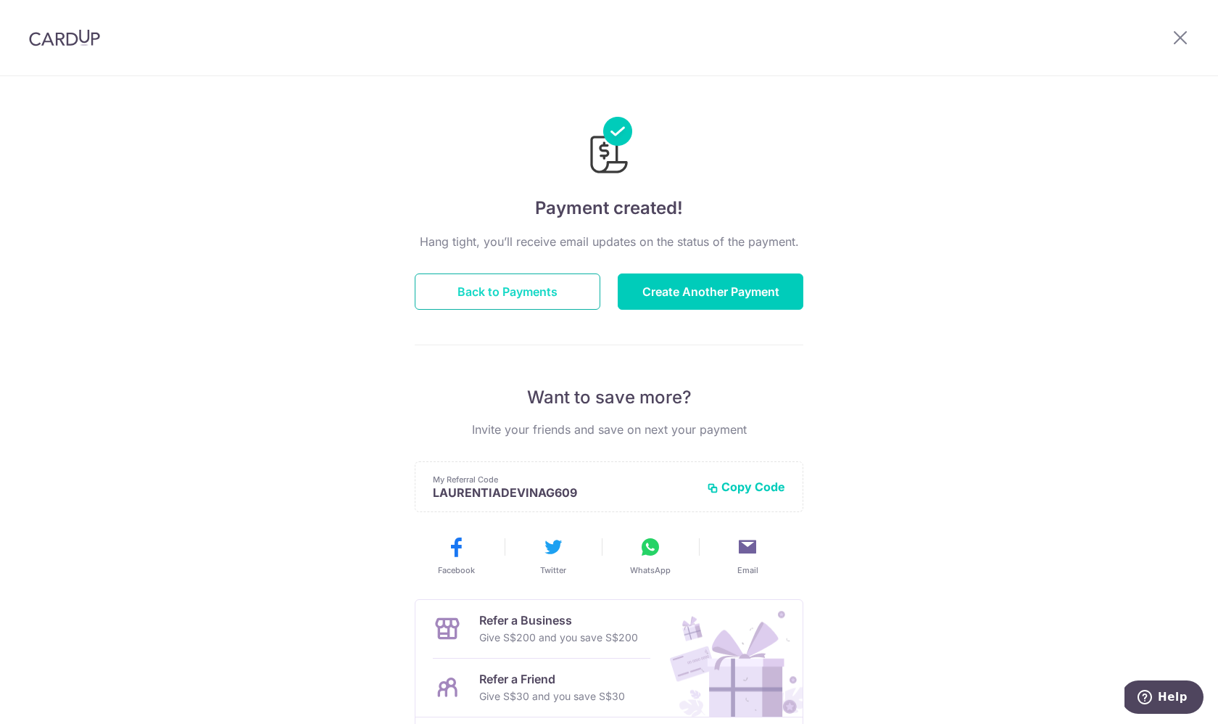
click at [559, 294] on button "Back to Payments" at bounding box center [508, 291] width 186 height 36
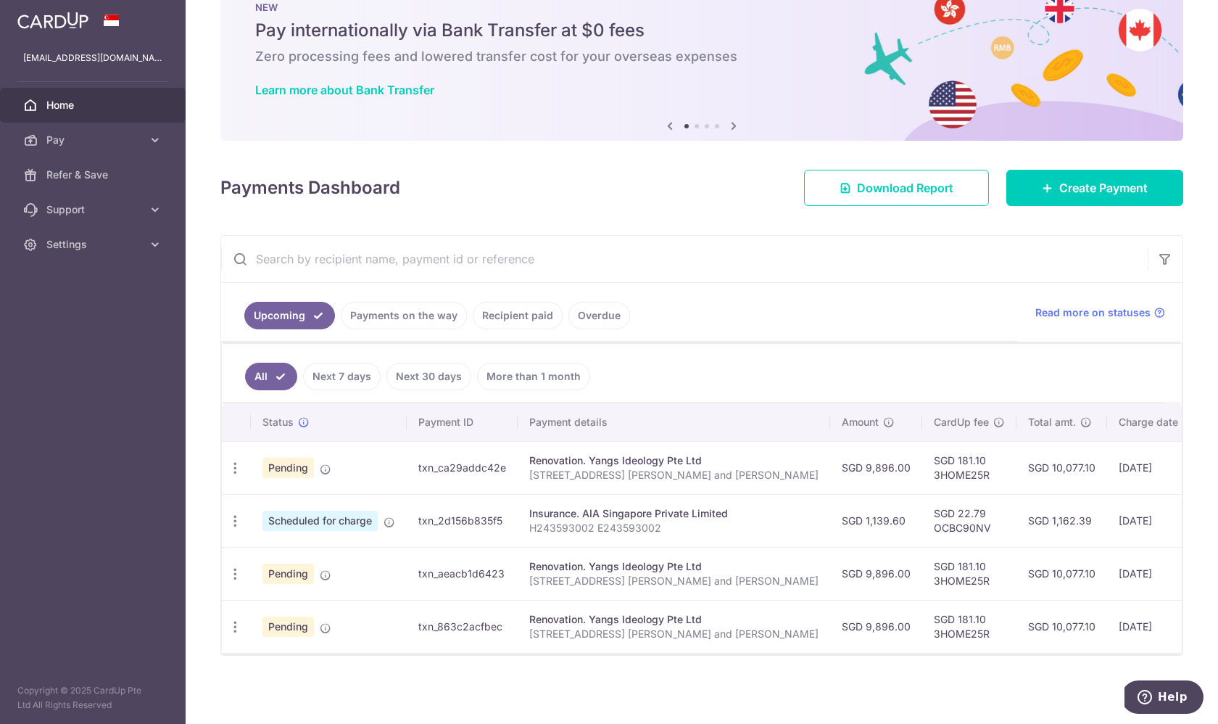
scroll to position [45, 0]
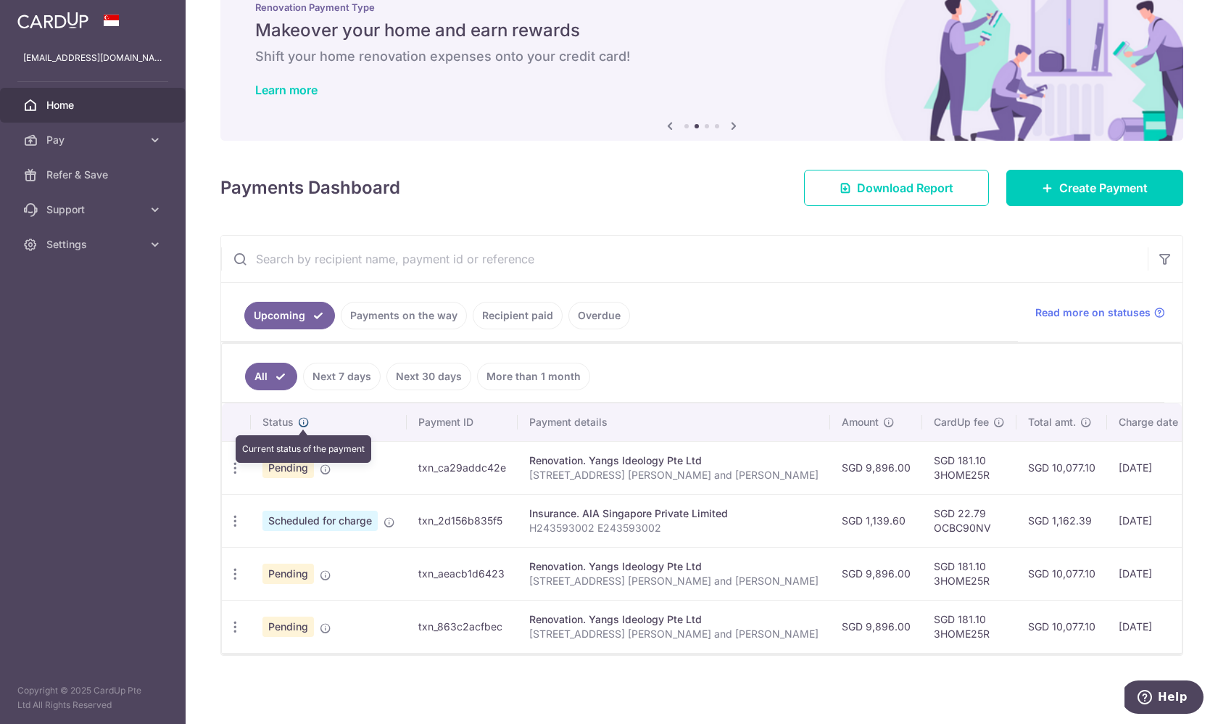
click at [302, 423] on icon at bounding box center [304, 422] width 12 height 12
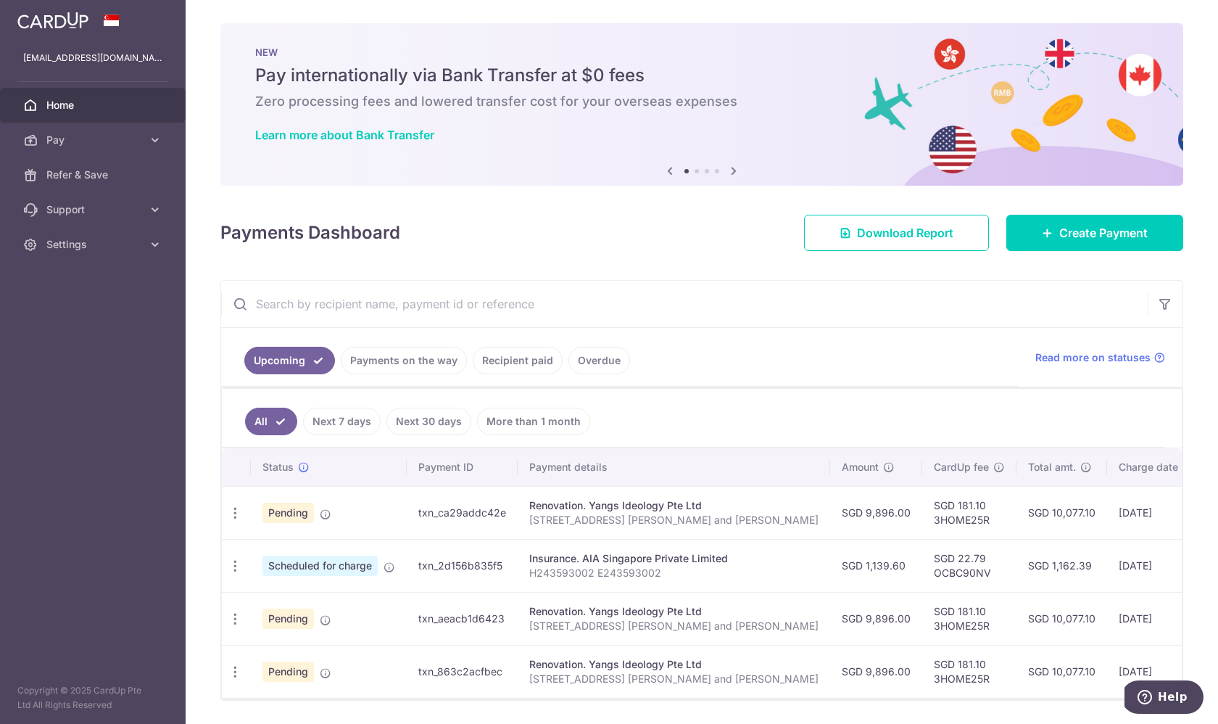
scroll to position [0, 0]
